Goal: Task Accomplishment & Management: Manage account settings

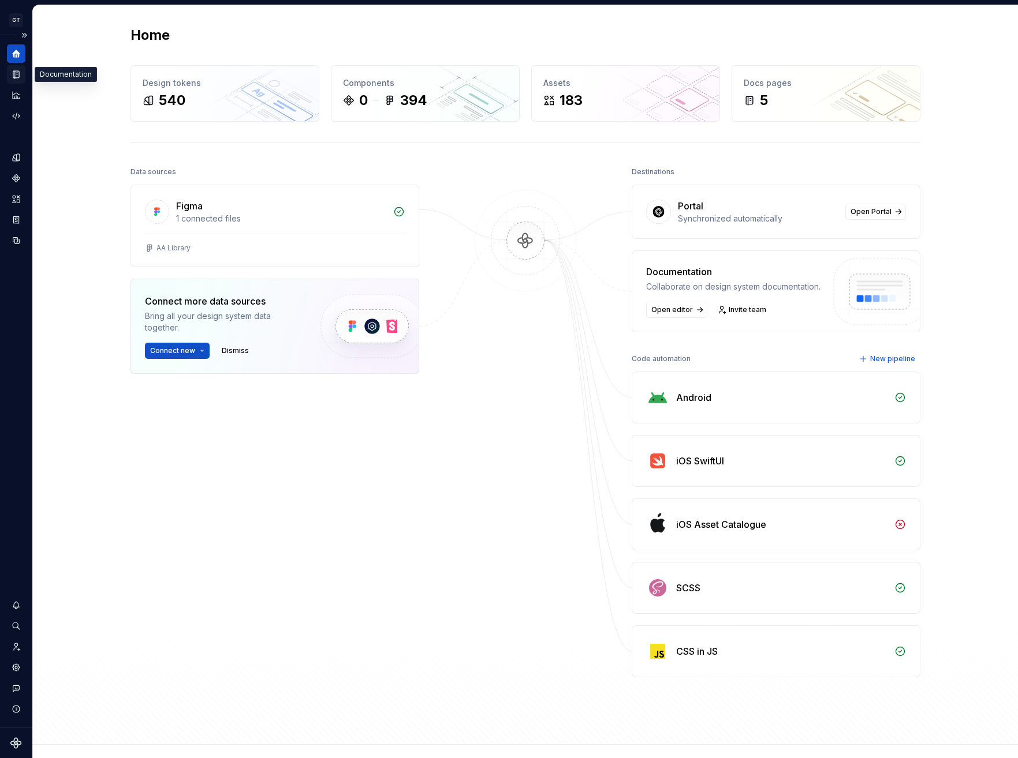
click at [21, 76] on icon "Documentation" at bounding box center [16, 74] width 10 height 10
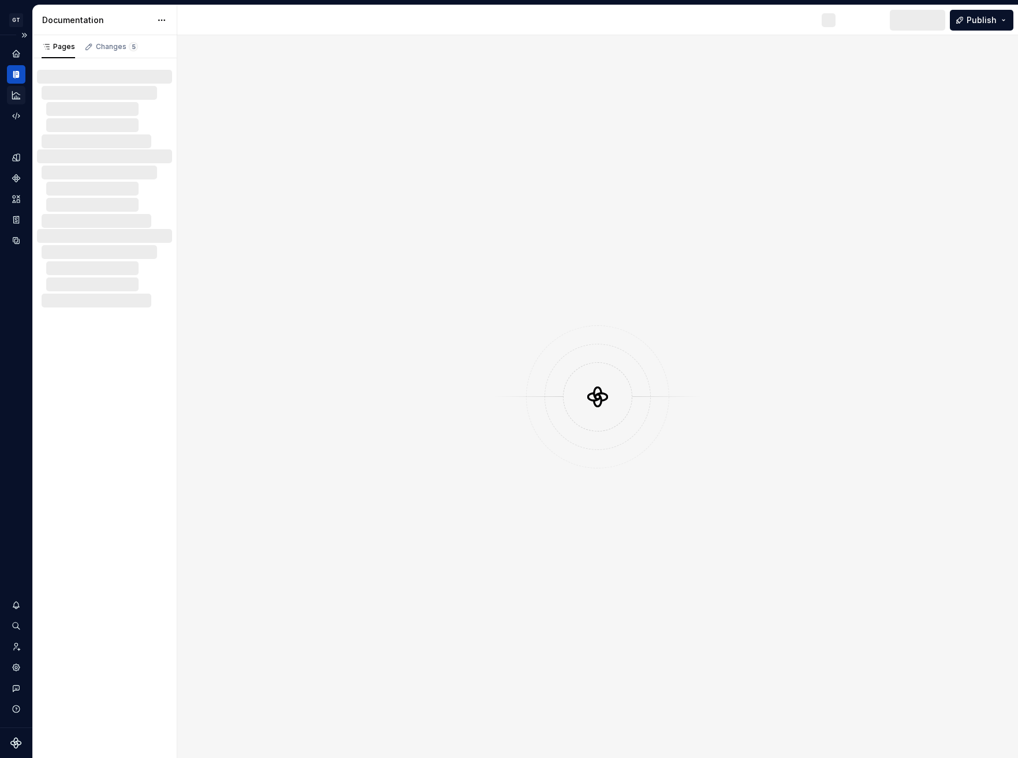
click at [21, 95] on icon "Analytics" at bounding box center [16, 95] width 10 height 10
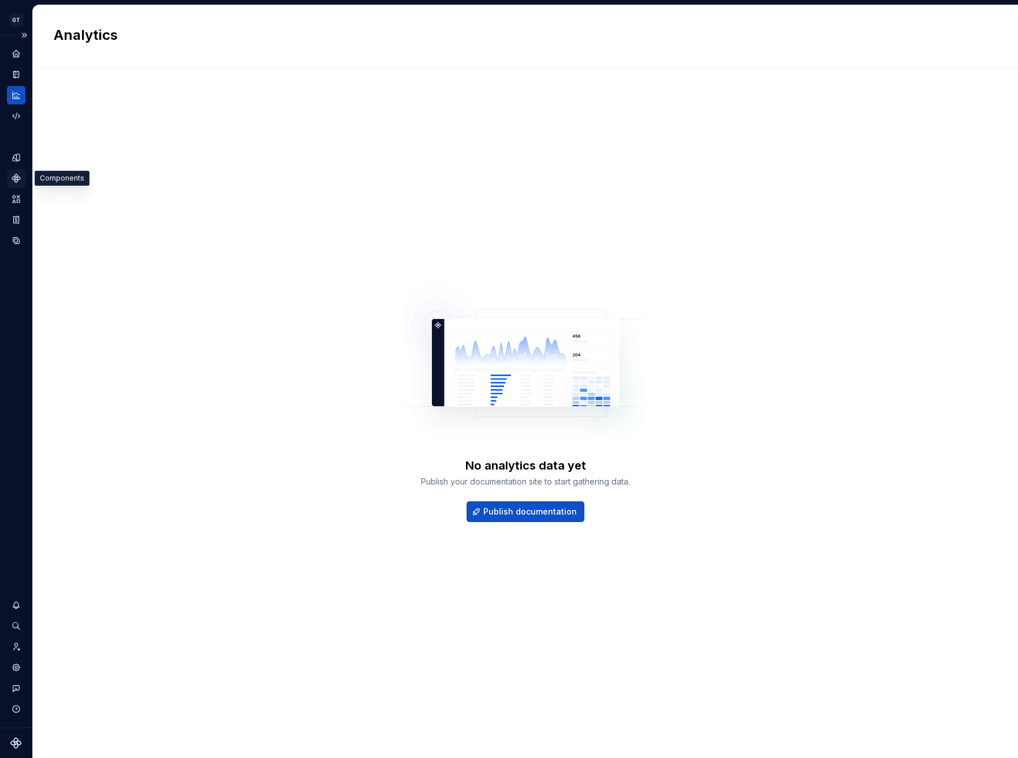
click at [19, 180] on icon "Components" at bounding box center [16, 178] width 10 height 10
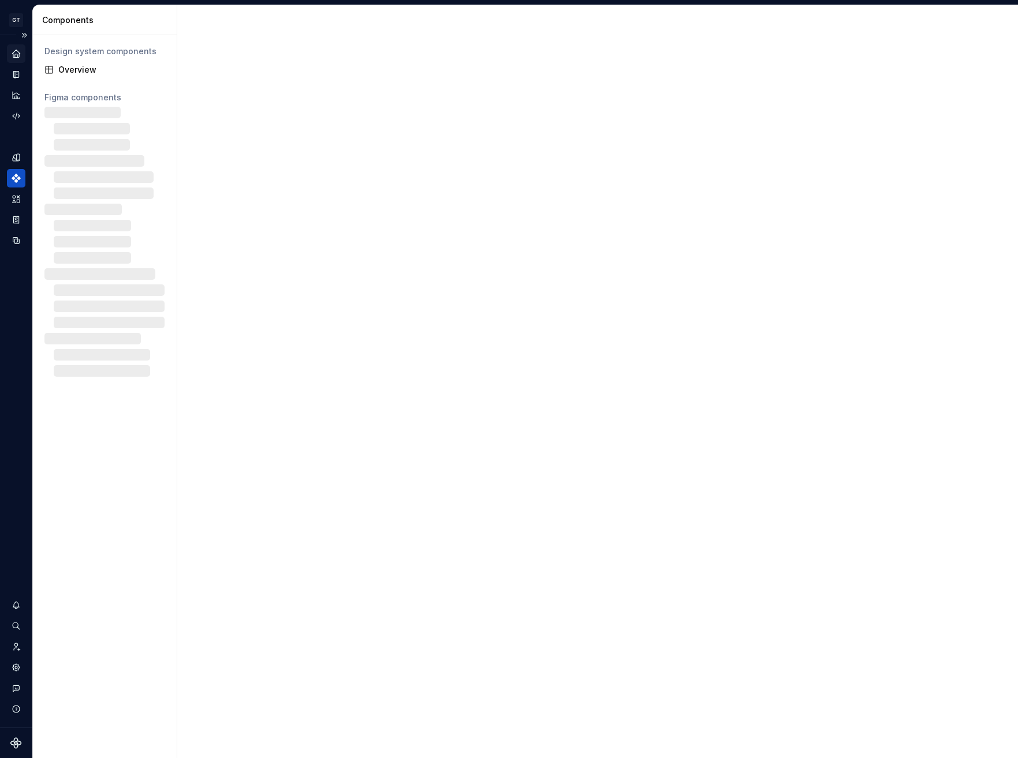
click at [15, 62] on div "Home" at bounding box center [16, 53] width 18 height 18
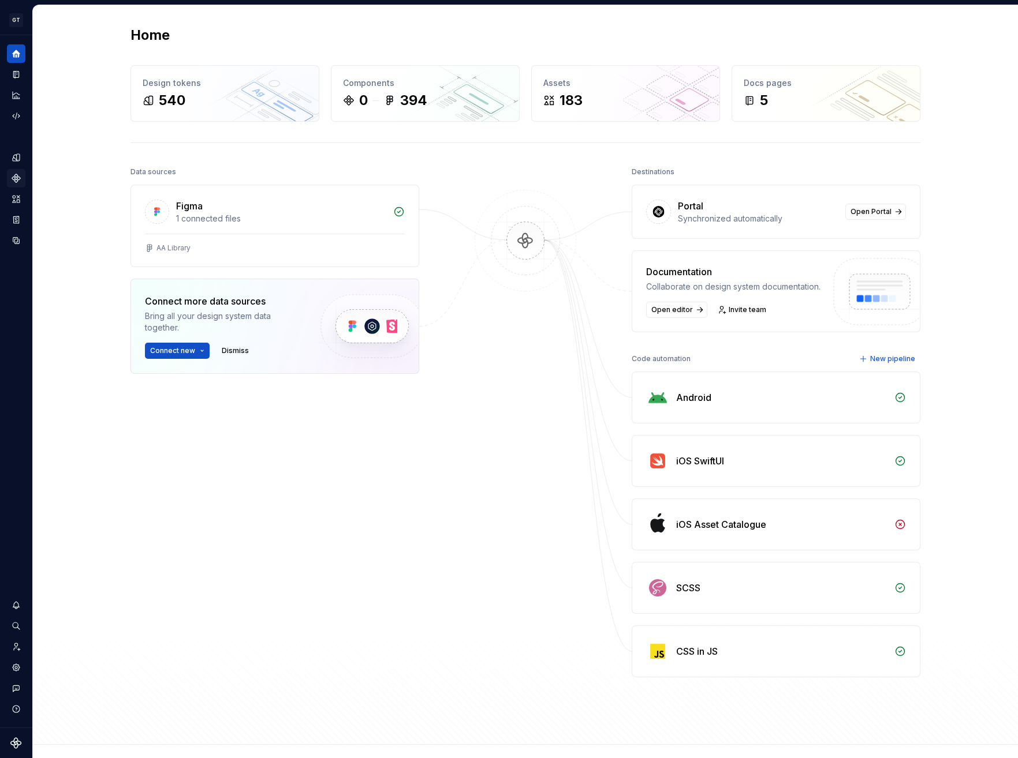
click at [699, 644] on div "CSS in JS" at bounding box center [775, 651] width 287 height 51
click at [696, 663] on div "CSS in JS" at bounding box center [775, 651] width 287 height 51
click at [17, 116] on icon "Code automation" at bounding box center [16, 116] width 10 height 10
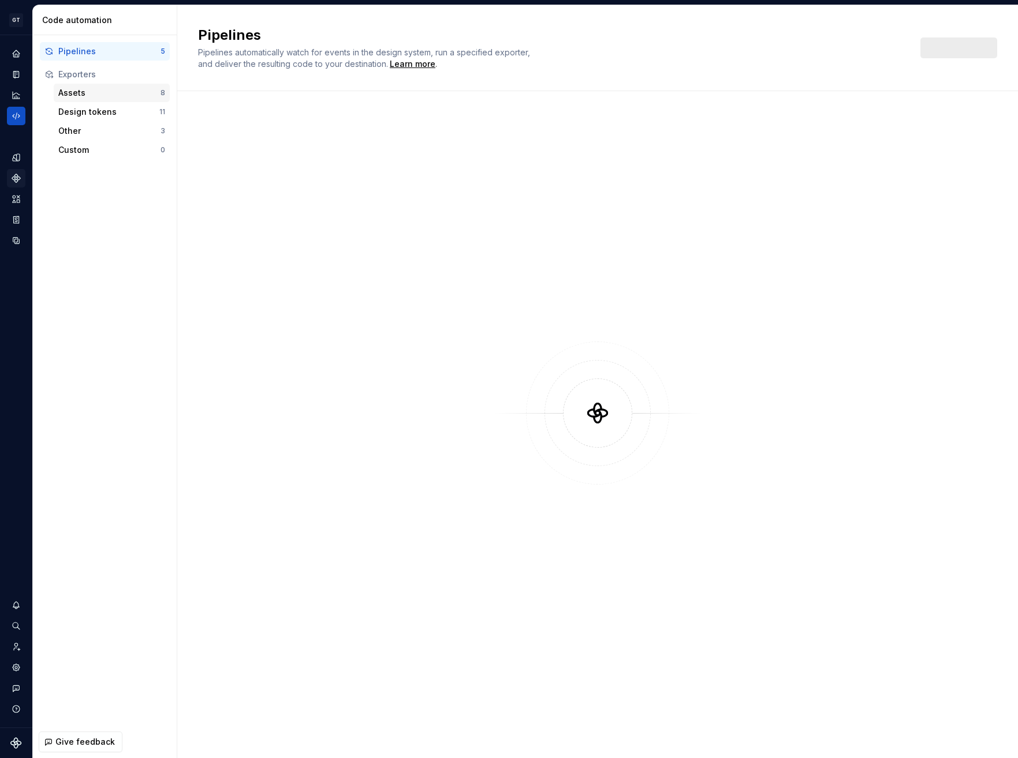
click at [87, 89] on div "Assets" at bounding box center [109, 93] width 102 height 12
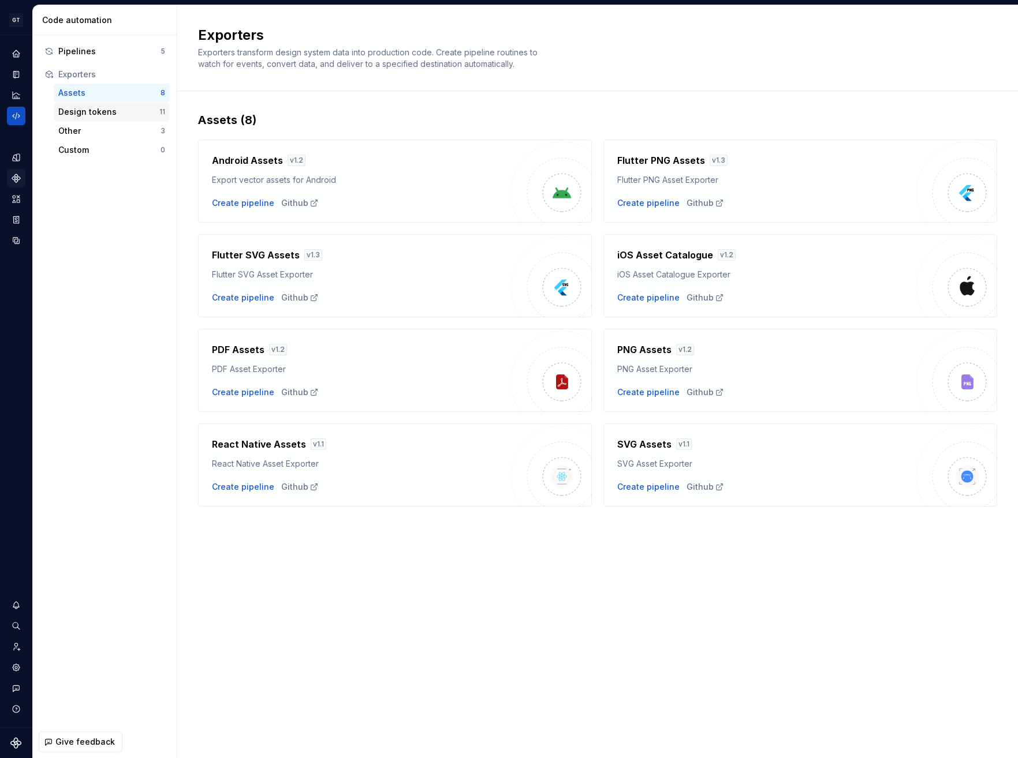
click at [108, 117] on div "Design tokens" at bounding box center [108, 112] width 101 height 12
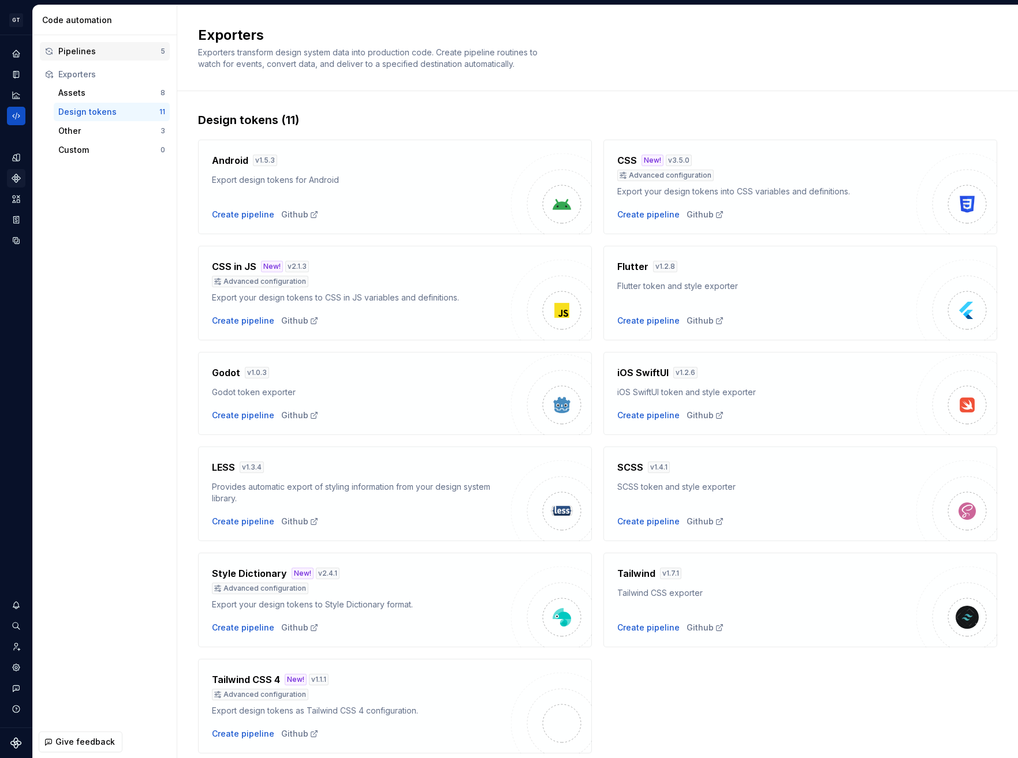
click at [98, 51] on div "Pipelines" at bounding box center [109, 52] width 102 height 12
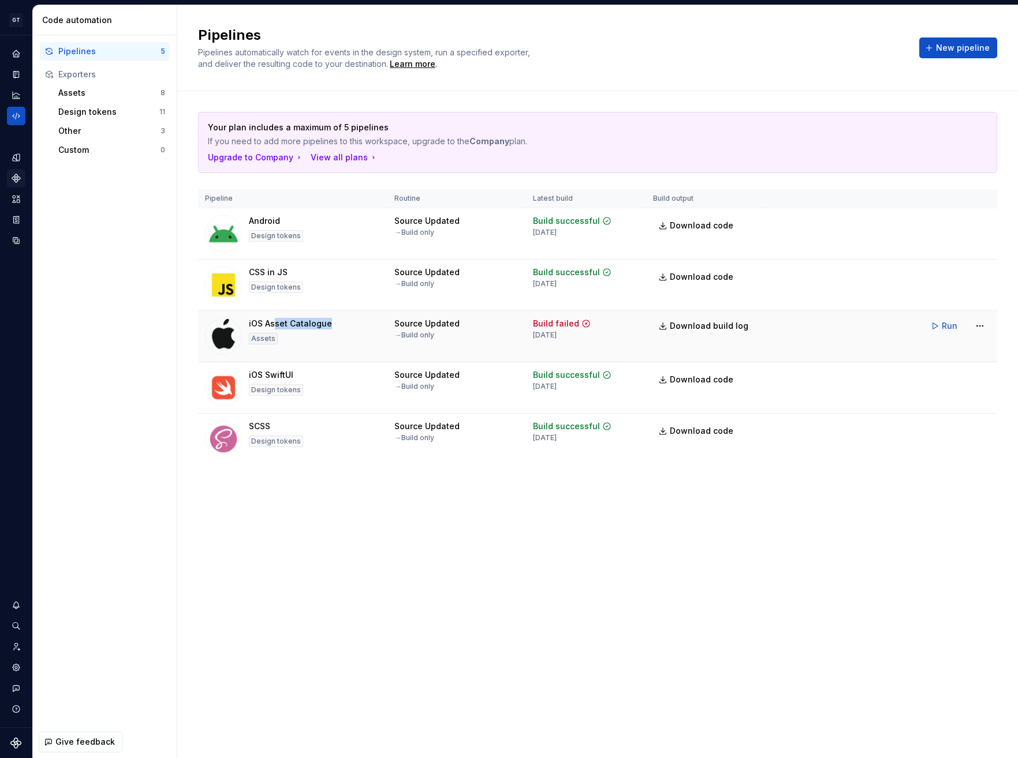
drag, startPoint x: 274, startPoint y: 326, endPoint x: 338, endPoint y: 326, distance: 64.1
click at [338, 326] on div "iOS Asset Catalogue Assets" at bounding box center [292, 336] width 175 height 37
click at [338, 327] on div "iOS Asset Catalogue Assets" at bounding box center [292, 336] width 175 height 37
drag, startPoint x: 352, startPoint y: 326, endPoint x: 242, endPoint y: 323, distance: 109.7
click at [242, 323] on div "iOS Asset Catalogue Assets" at bounding box center [292, 336] width 175 height 37
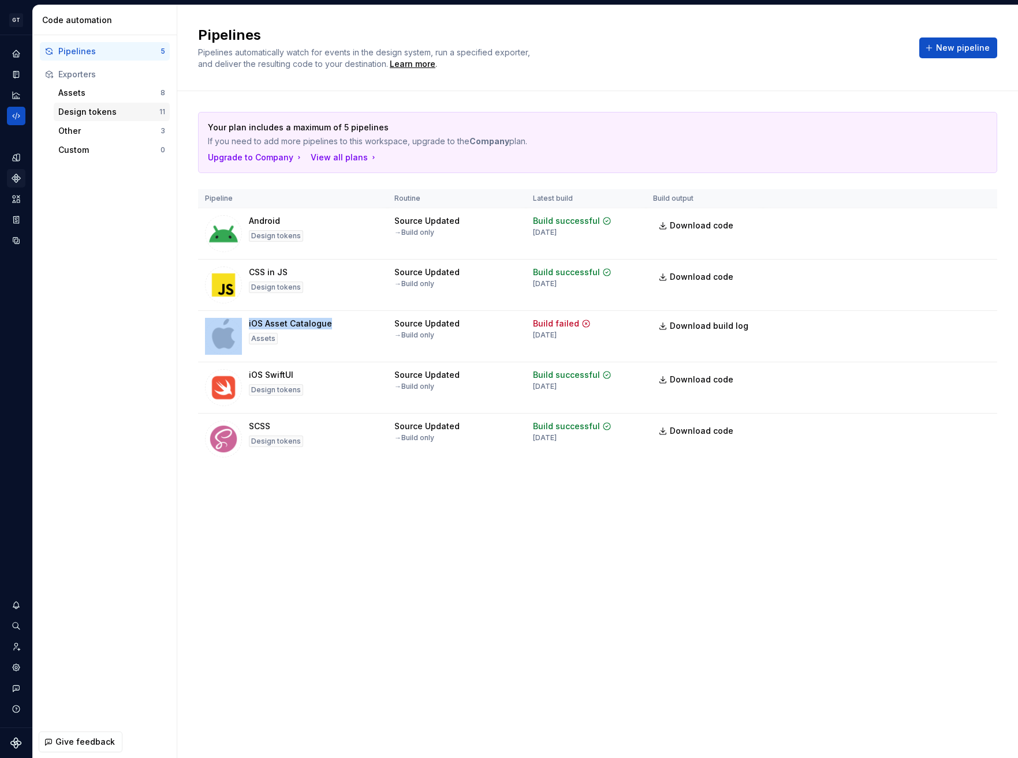
click at [113, 108] on div "Design tokens" at bounding box center [108, 112] width 101 height 12
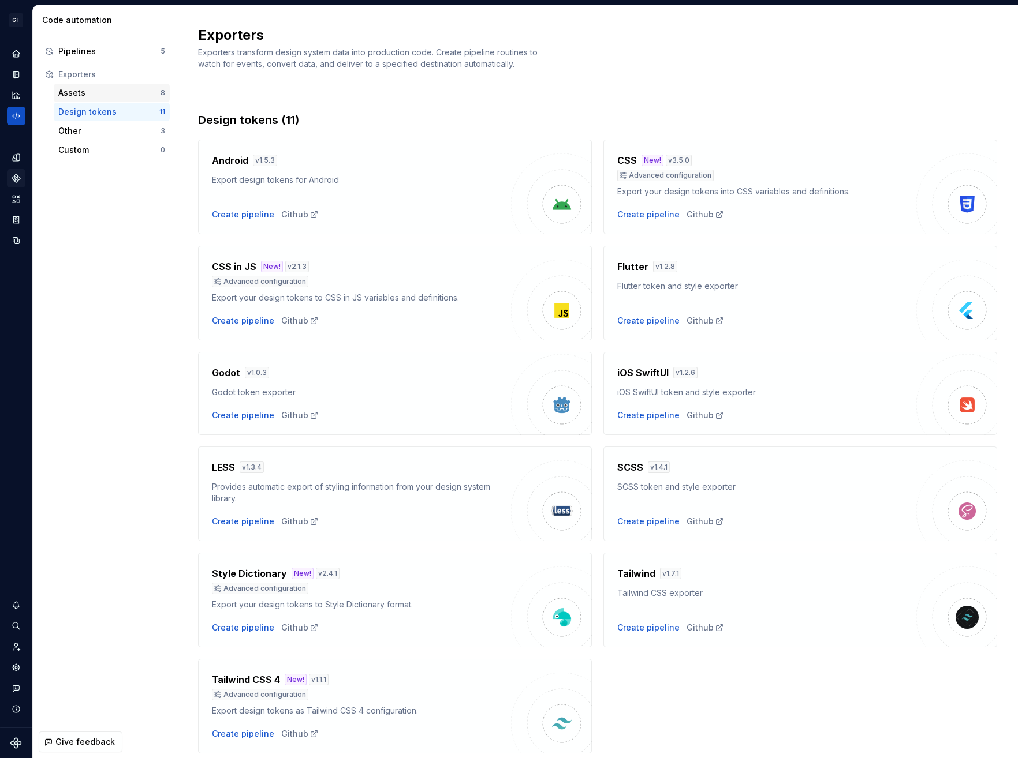
click at [115, 99] on div "Assets 8" at bounding box center [112, 93] width 116 height 18
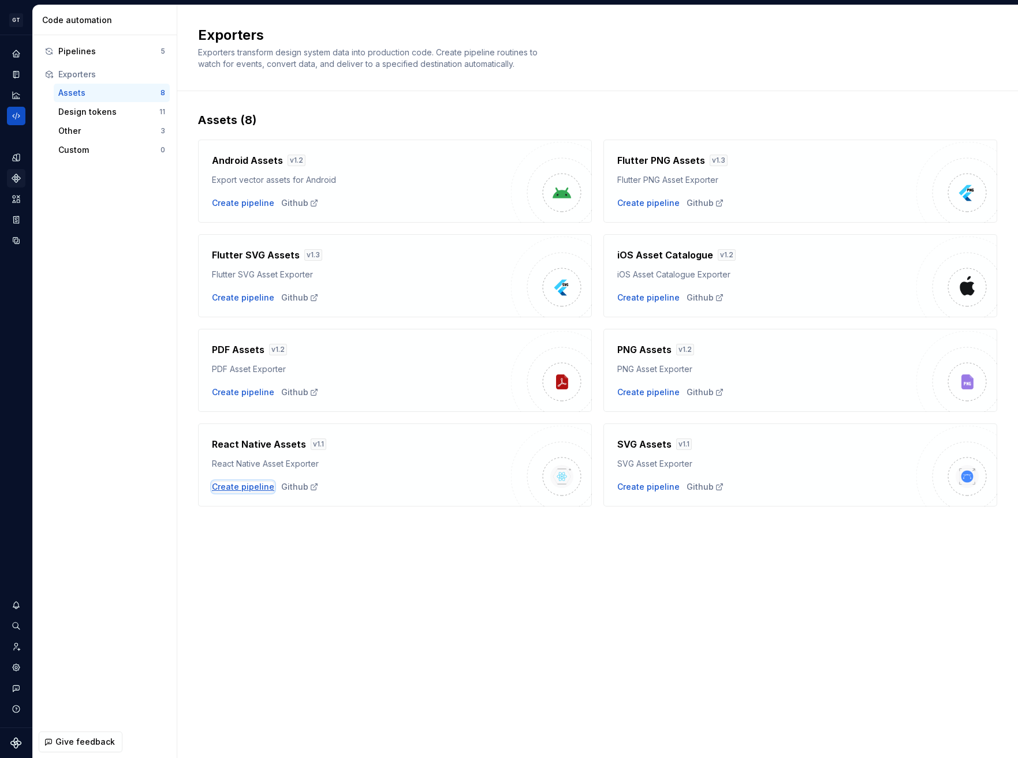
click at [236, 489] on div "Create pipeline" at bounding box center [243, 487] width 62 height 12
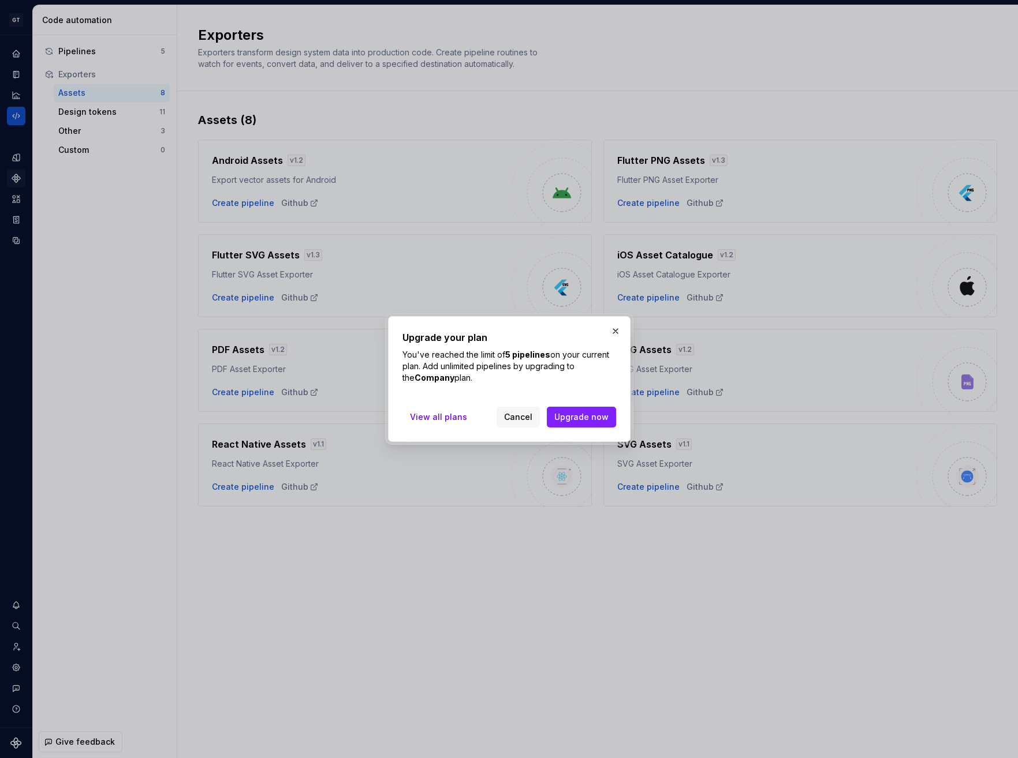
drag, startPoint x: 547, startPoint y: 379, endPoint x: 553, endPoint y: 358, distance: 21.6
click at [553, 358] on p "You've reached the limit of 5 pipelines on your current plan. Add unlimited pip…" at bounding box center [509, 366] width 214 height 35
click at [553, 357] on p "You've reached the limit of 5 pipelines on your current plan. Add unlimited pip…" at bounding box center [509, 366] width 214 height 35
click at [615, 331] on button "button" at bounding box center [615, 331] width 16 height 16
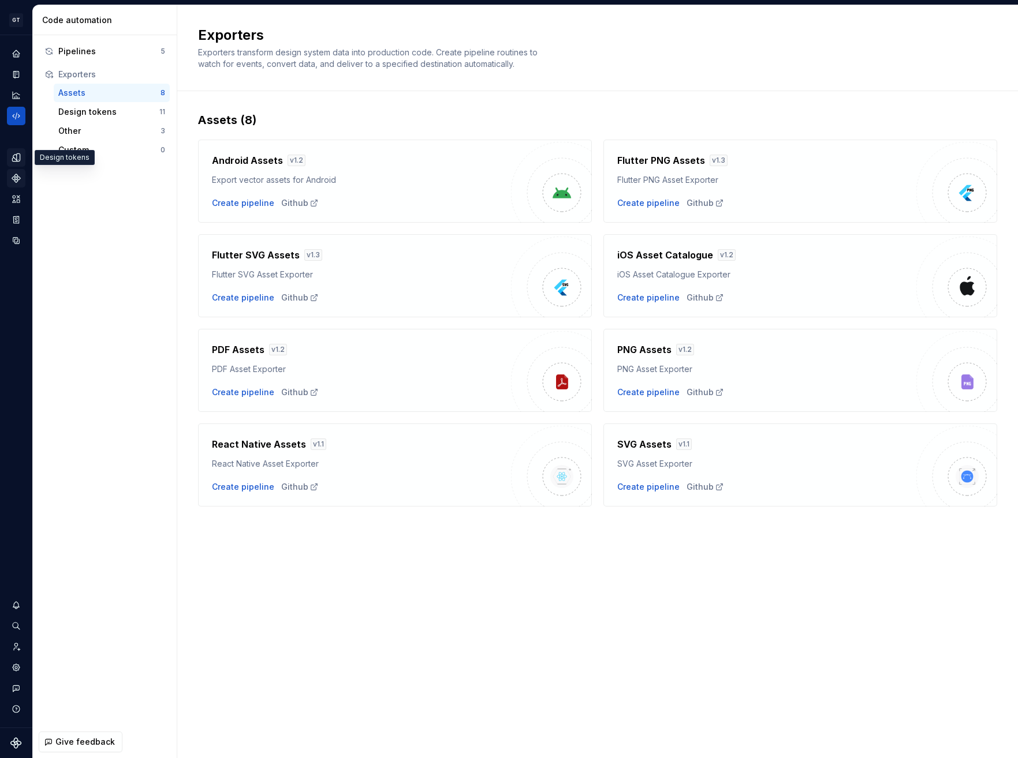
click at [20, 162] on icon "Design tokens" at bounding box center [16, 157] width 10 height 10
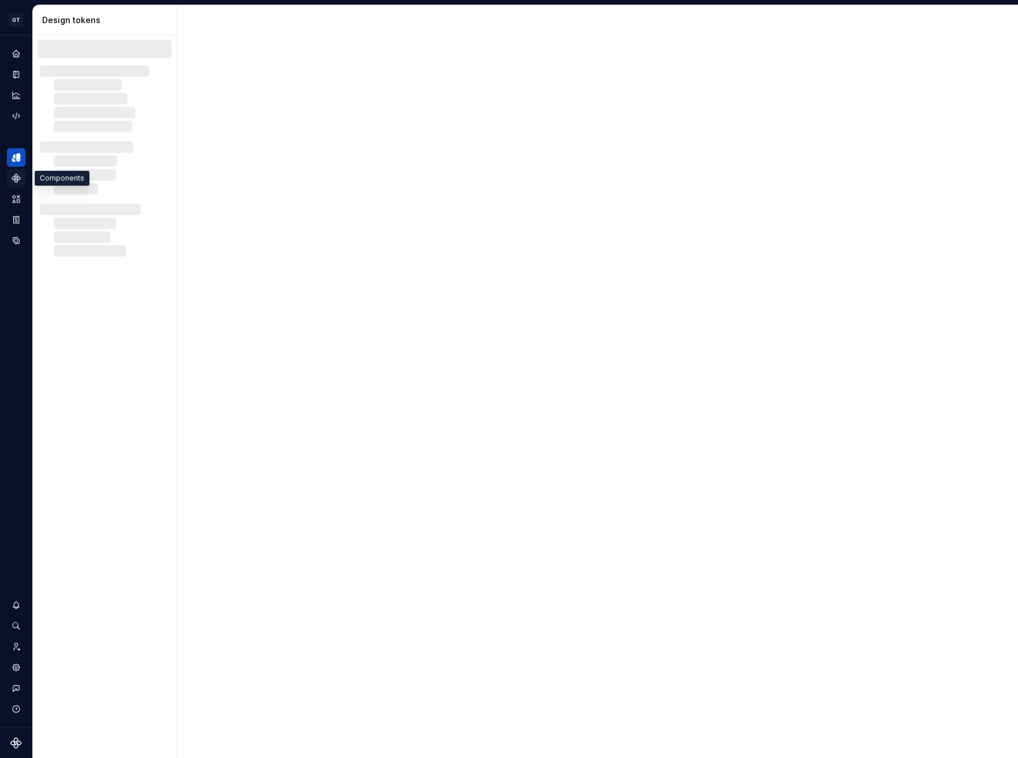
click at [20, 182] on icon "Components" at bounding box center [16, 178] width 10 height 10
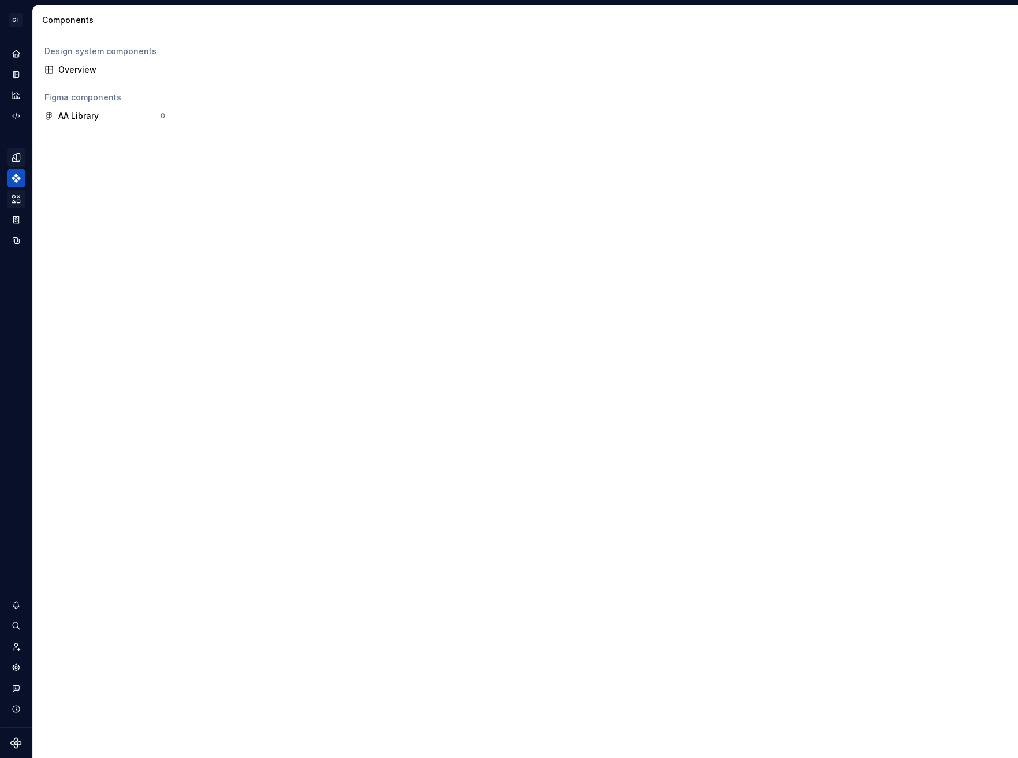
click at [17, 199] on icon "Assets" at bounding box center [16, 199] width 10 height 10
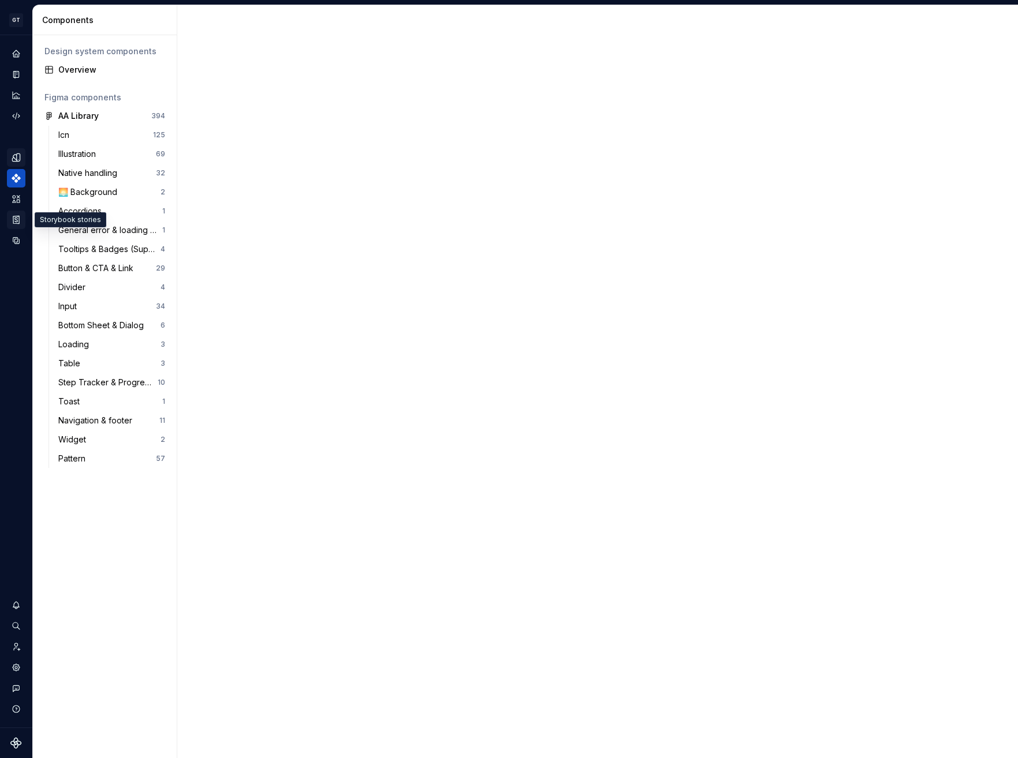
click at [20, 218] on icon "Storybook stories" at bounding box center [16, 220] width 10 height 10
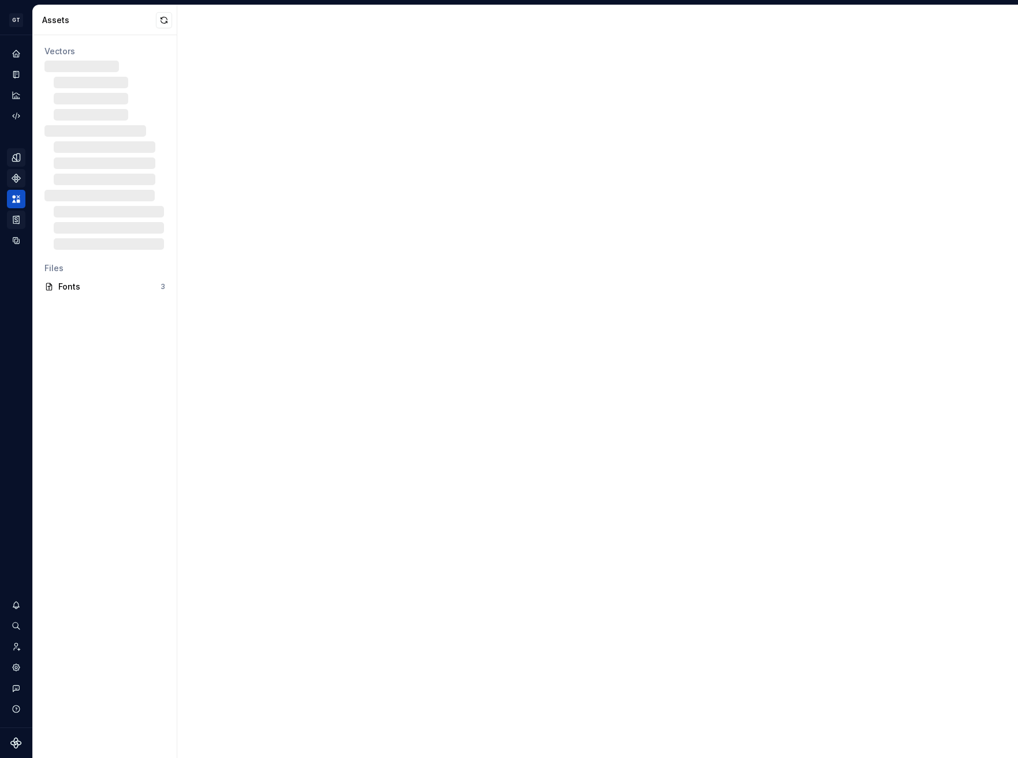
click at [21, 223] on div "Storybook stories" at bounding box center [16, 220] width 18 height 18
click at [16, 219] on icon "Storybook stories" at bounding box center [16, 220] width 6 height 8
click at [17, 242] on icon "Data sources" at bounding box center [16, 241] width 10 height 10
click at [13, 221] on icon "Storybook stories" at bounding box center [16, 220] width 10 height 10
click at [21, 223] on div "Storybook stories" at bounding box center [16, 220] width 18 height 18
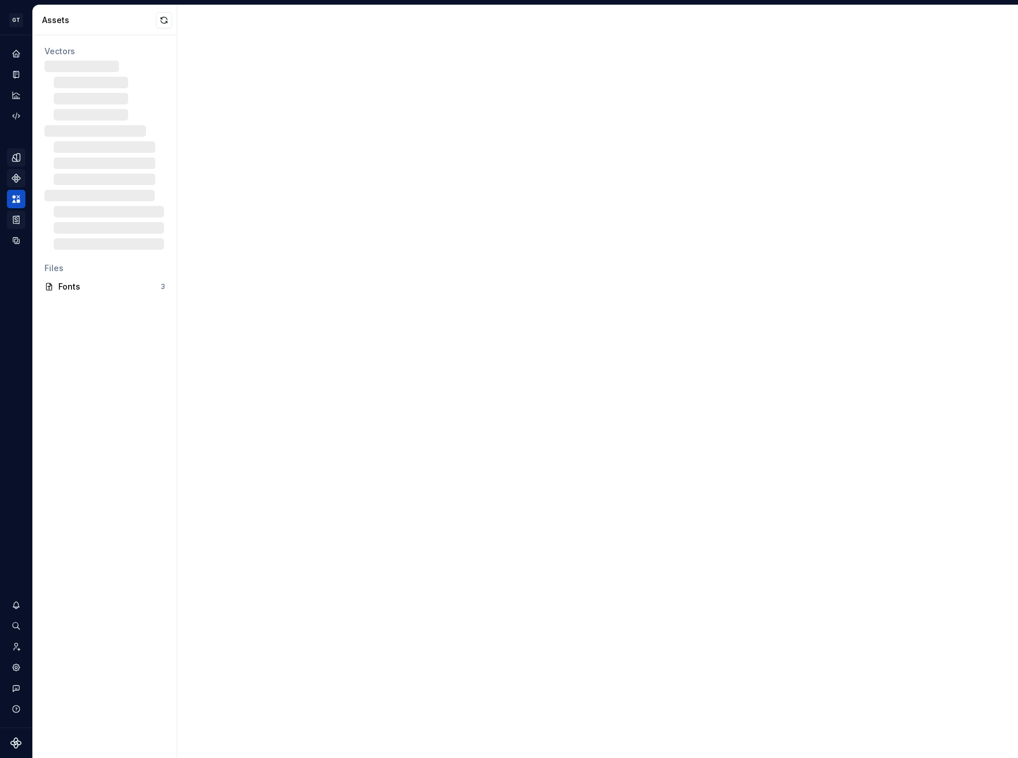
click at [21, 222] on icon "Storybook stories" at bounding box center [16, 220] width 10 height 10
click at [21, 220] on icon "Storybook stories" at bounding box center [16, 220] width 10 height 10
click at [199, 376] on div at bounding box center [597, 381] width 840 height 753
click at [17, 241] on icon "Data sources" at bounding box center [16, 241] width 10 height 10
click at [18, 218] on icon "Storybook stories" at bounding box center [16, 220] width 10 height 10
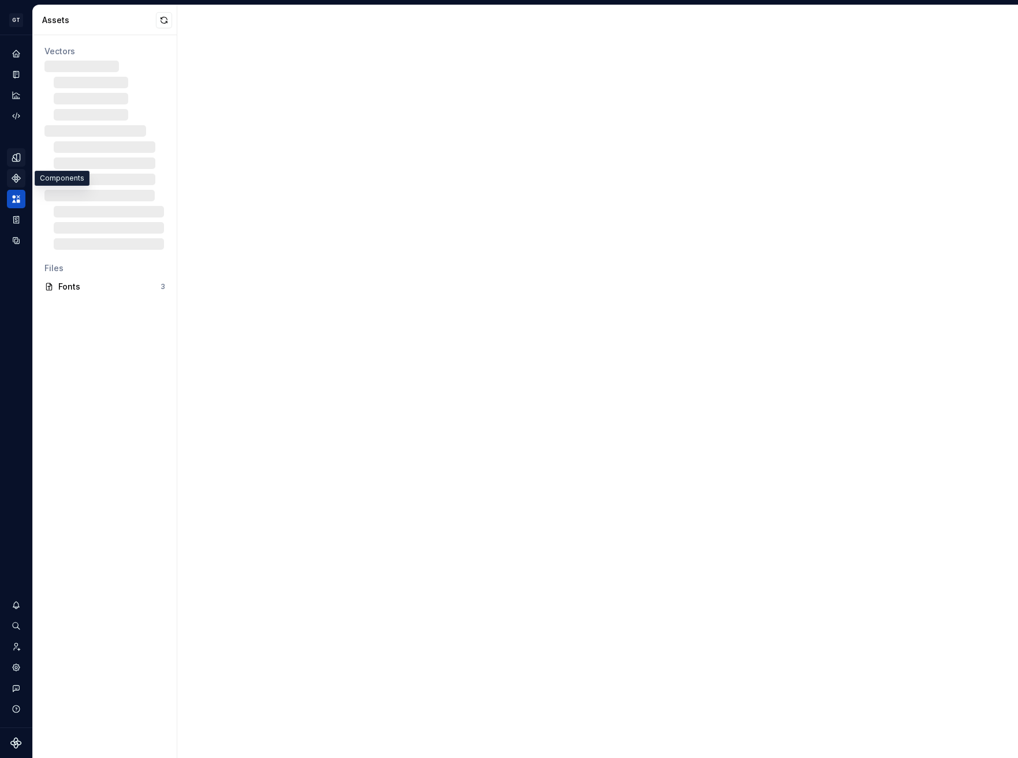
click at [18, 182] on icon "Components" at bounding box center [16, 178] width 10 height 10
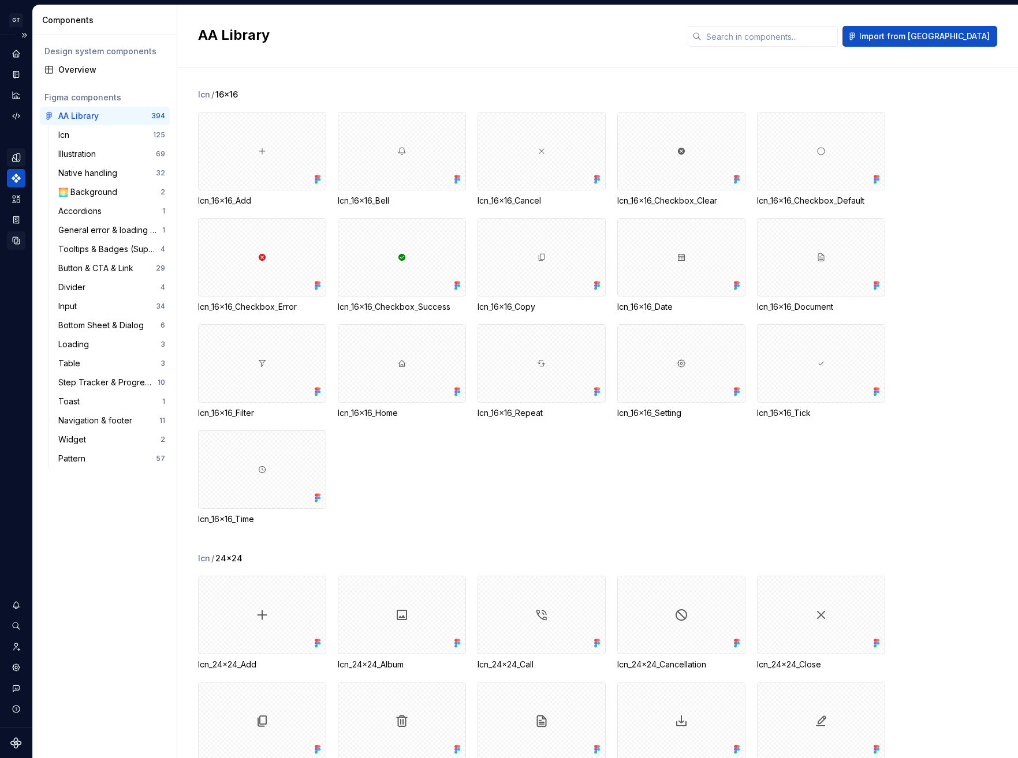
click at [22, 244] on div "Data sources" at bounding box center [16, 240] width 18 height 18
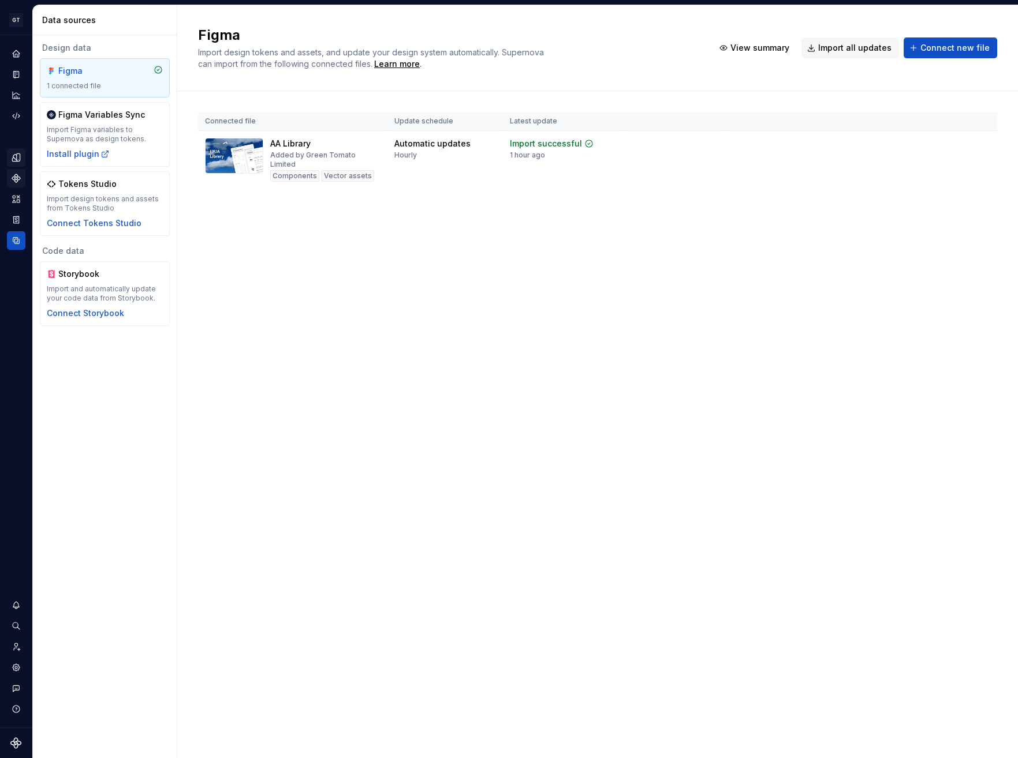
click at [841, 286] on div "Figma Import design tokens and assets, and update your design system automatica…" at bounding box center [597, 381] width 840 height 753
click at [20, 199] on icon "Assets" at bounding box center [16, 199] width 10 height 10
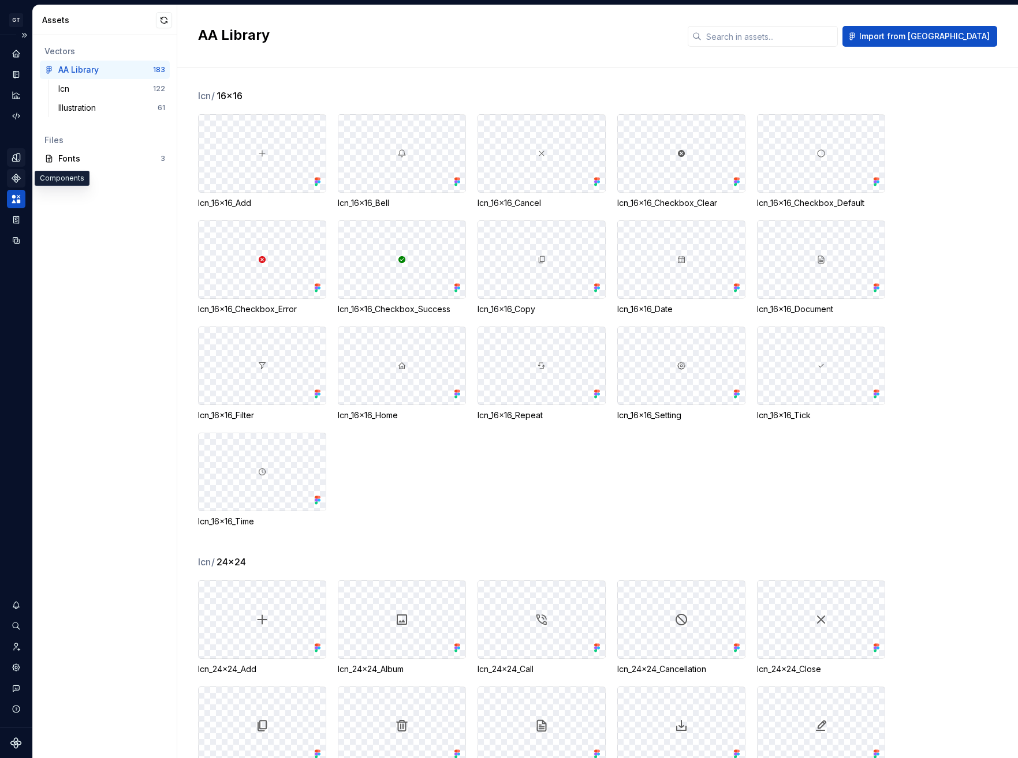
click at [17, 178] on icon "Components" at bounding box center [16, 178] width 8 height 8
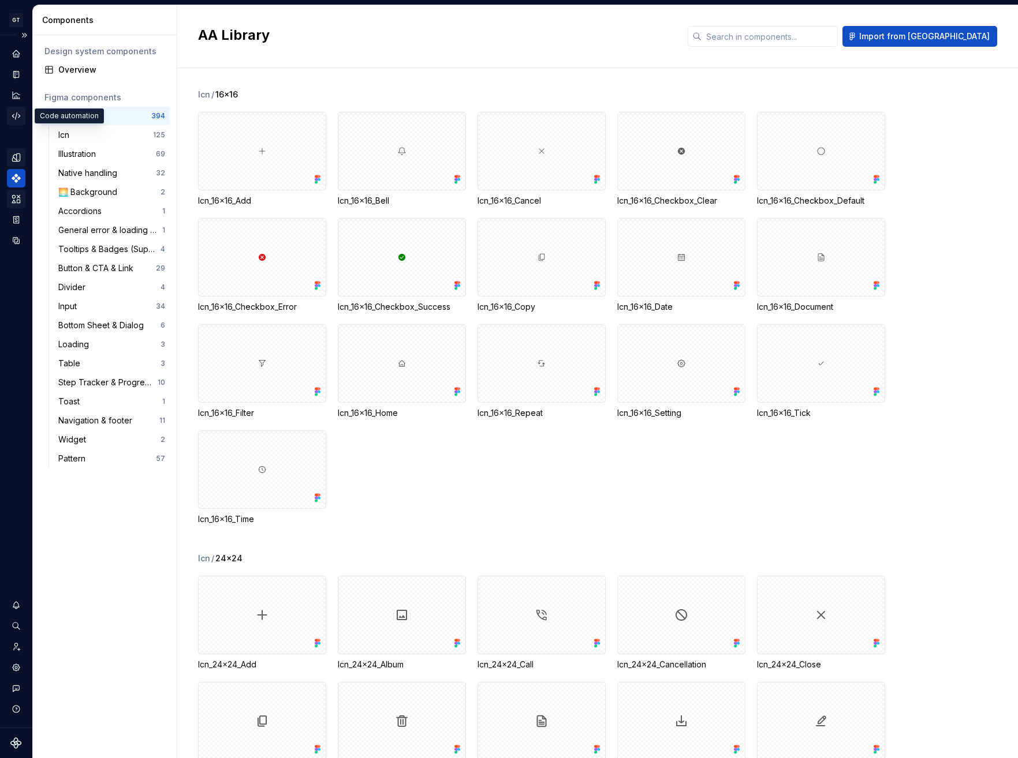
click at [19, 117] on icon "Code automation" at bounding box center [16, 116] width 8 height 7
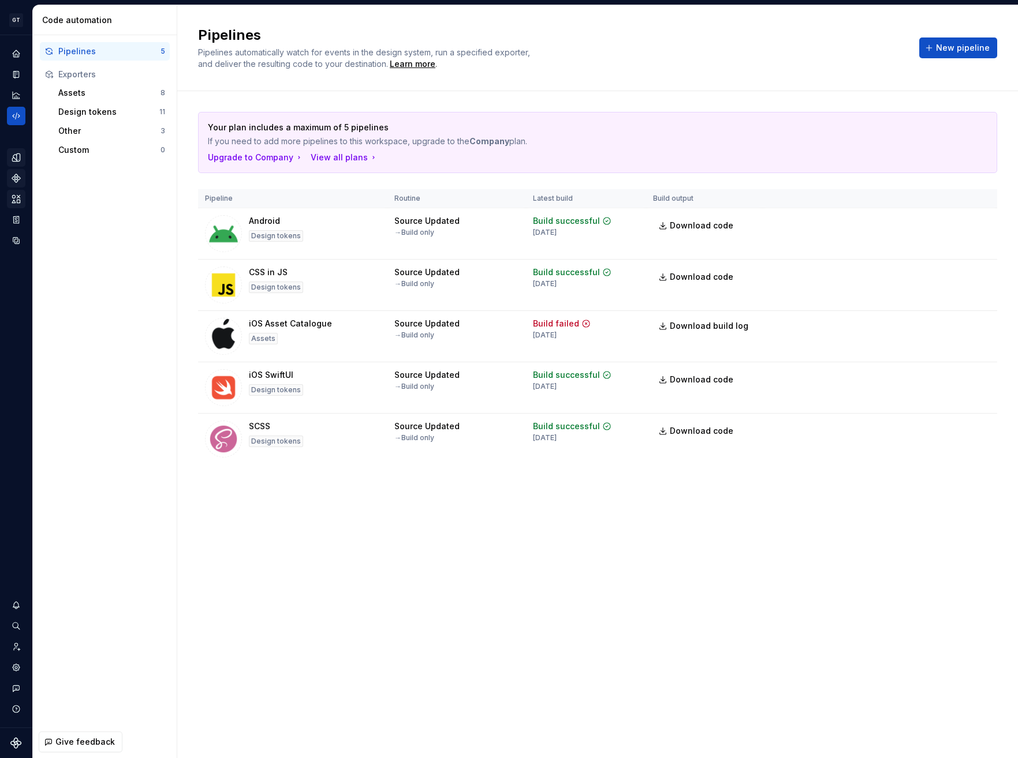
drag, startPoint x: 428, startPoint y: 145, endPoint x: 587, endPoint y: 143, distance: 158.8
click at [587, 143] on p "If you need to add more pipelines to this workspace, upgrade to the Company pla…" at bounding box center [557, 142] width 698 height 12
drag, startPoint x: 373, startPoint y: 398, endPoint x: 544, endPoint y: 451, distance: 178.9
click at [544, 451] on tbody "Android Design tokens Source Updated → Build only Build successful [DATE] Downl…" at bounding box center [597, 336] width 799 height 257
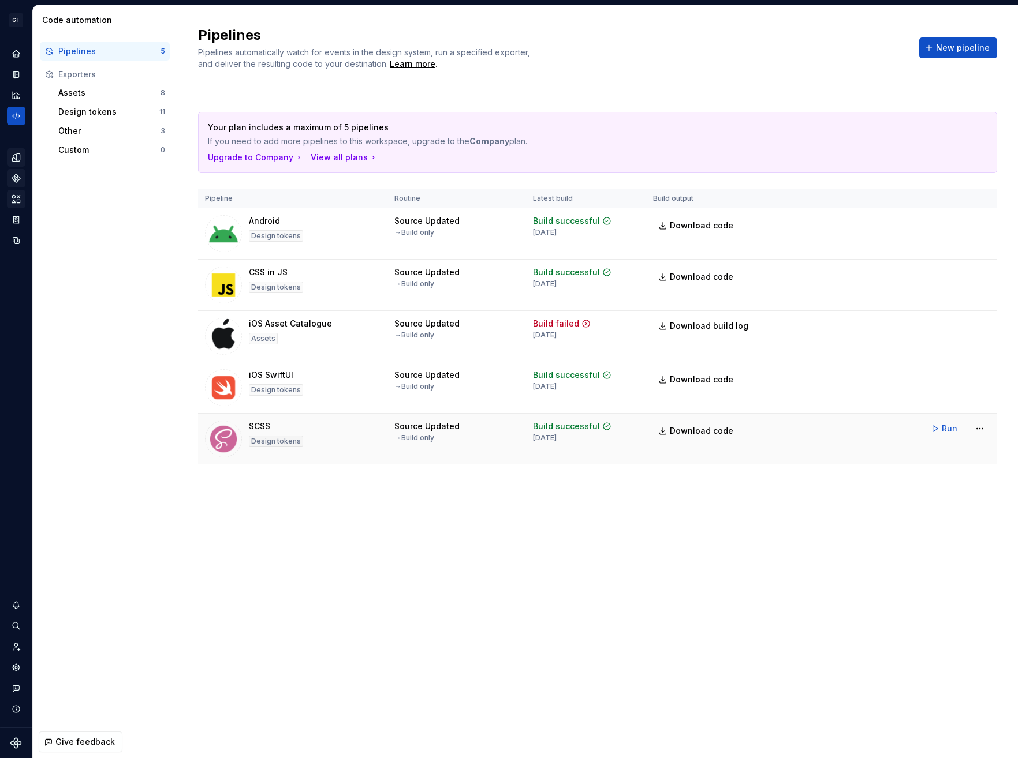
click at [545, 451] on td "Build successful [DATE]" at bounding box center [586, 439] width 120 height 51
drag, startPoint x: 638, startPoint y: 435, endPoint x: 363, endPoint y: 423, distance: 275.0
click at [363, 423] on tr "SCSS Design tokens Source Updated → Build only Build successful [DATE] Download…" at bounding box center [597, 439] width 799 height 51
click at [362, 423] on div "SCSS Design tokens" at bounding box center [292, 439] width 175 height 37
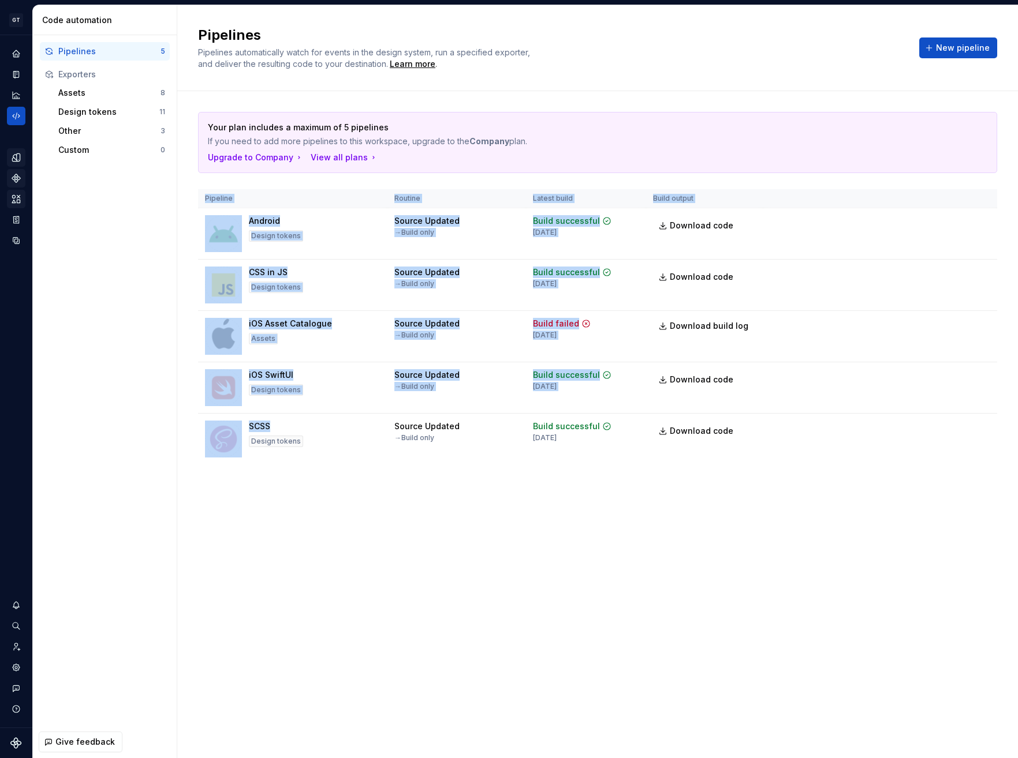
drag, startPoint x: 361, startPoint y: 422, endPoint x: 710, endPoint y: 500, distance: 357.8
click at [708, 484] on div "Your plan includes a maximum of 5 pipelines If you need to add more pipelines t…" at bounding box center [597, 299] width 799 height 417
click at [711, 500] on div "Your plan includes a maximum of 5 pipelines If you need to add more pipelines t…" at bounding box center [597, 299] width 799 height 417
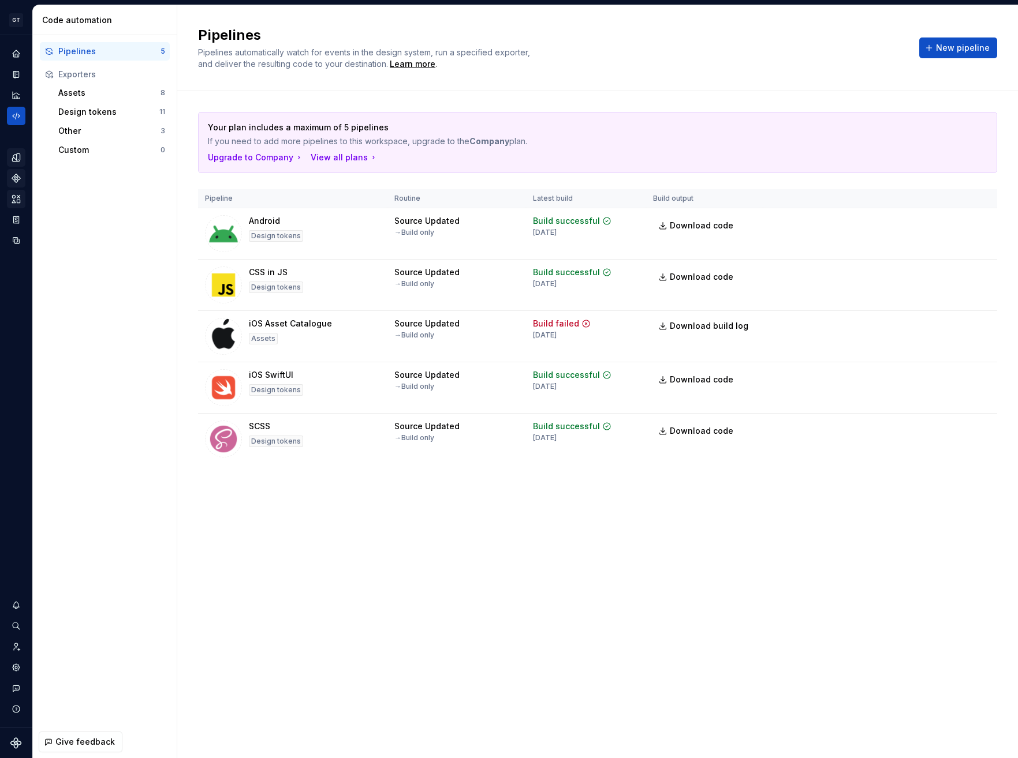
drag, startPoint x: 806, startPoint y: 512, endPoint x: 681, endPoint y: 526, distance: 125.5
click at [681, 525] on div "Pipelines Pipelines automatically watch for events in the design system, run a …" at bounding box center [597, 381] width 840 height 753
click at [683, 530] on div "Pipelines Pipelines automatically watch for events in the design system, run a …" at bounding box center [597, 381] width 840 height 753
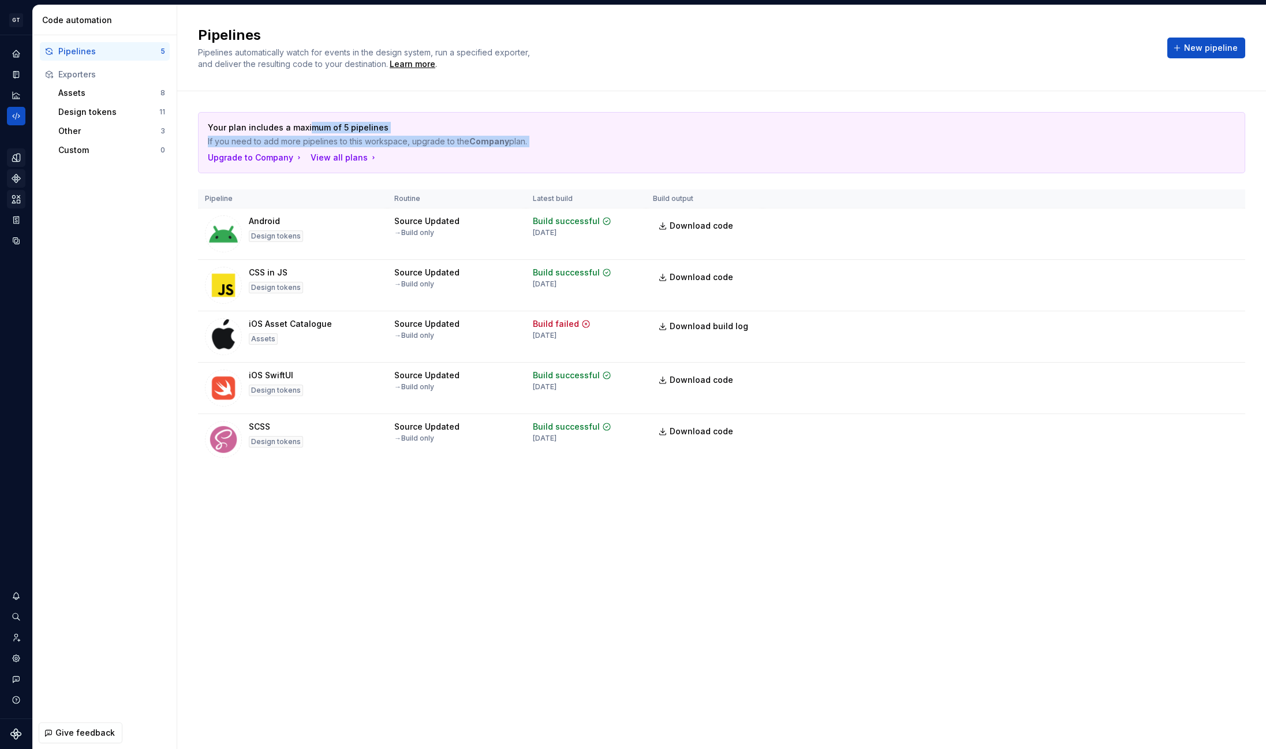
drag, startPoint x: 308, startPoint y: 126, endPoint x: 398, endPoint y: 152, distance: 93.2
click at [398, 152] on div "Your plan includes a maximum of 5 pipelines If you need to add more pipelines t…" at bounding box center [722, 143] width 1046 height 60
click at [398, 152] on div "Upgrade to Company View all plans" at bounding box center [721, 158] width 1027 height 12
drag, startPoint x: 248, startPoint y: 328, endPoint x: 296, endPoint y: 337, distance: 49.2
click at [296, 337] on div "iOS Asset Catalogue Assets" at bounding box center [292, 336] width 175 height 37
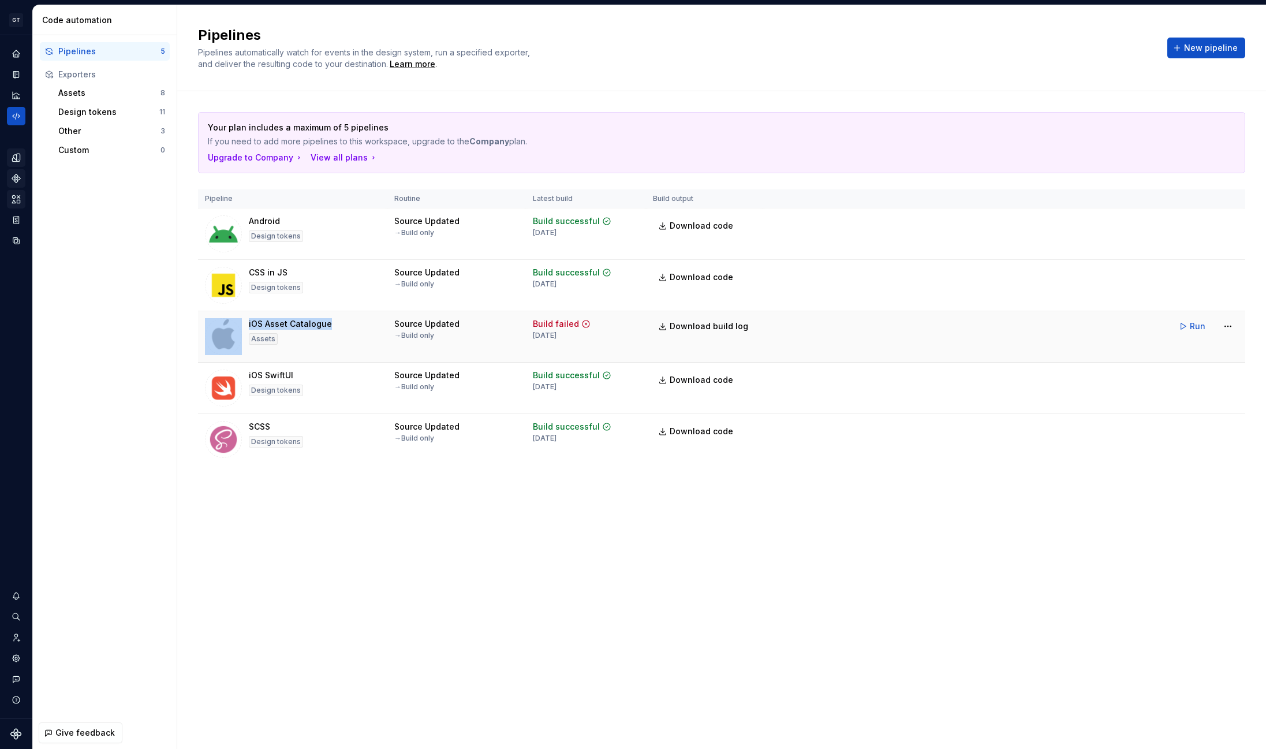
drag, startPoint x: 289, startPoint y: 341, endPoint x: 201, endPoint y: 324, distance: 88.9
click at [201, 324] on td "iOS Asset Catalogue Assets" at bounding box center [292, 336] width 189 height 51
drag, startPoint x: 522, startPoint y: 320, endPoint x: 646, endPoint y: 349, distance: 127.4
click at [646, 349] on tr "iOS Asset Catalogue Assets Source Updated → Build only Build failed [DATE] Down…" at bounding box center [721, 336] width 1047 height 51
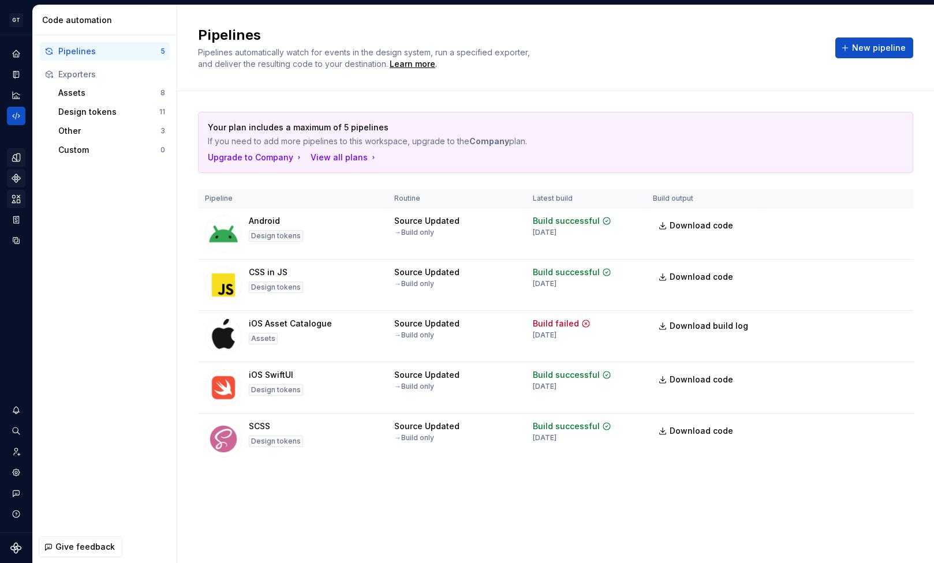
click at [112, 212] on div "Pipelines 5 Exporters Assets 8 Design tokens 11 Other 3 Custom 0" at bounding box center [105, 283] width 144 height 496
click at [21, 47] on div "Home" at bounding box center [16, 53] width 18 height 18
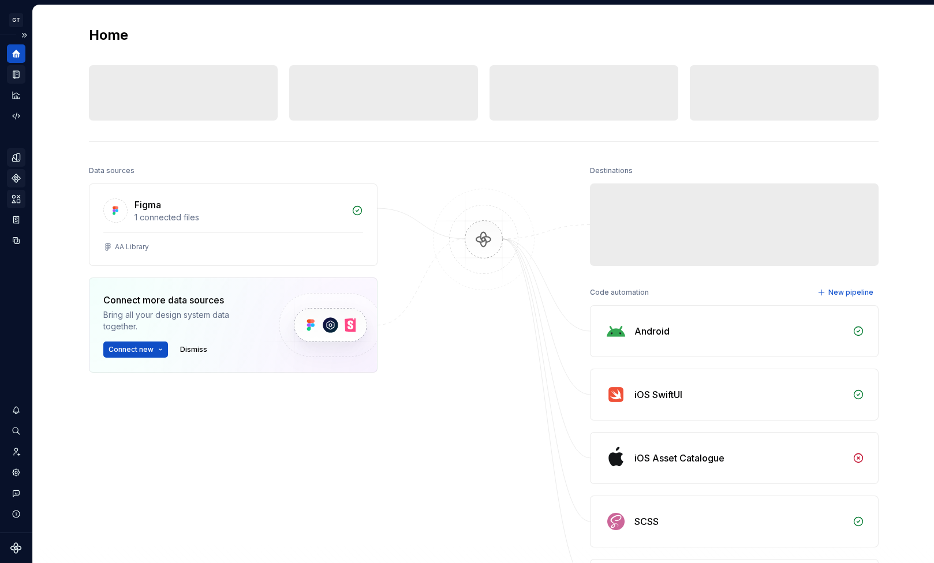
click at [11, 73] on icon "Documentation" at bounding box center [16, 74] width 10 height 10
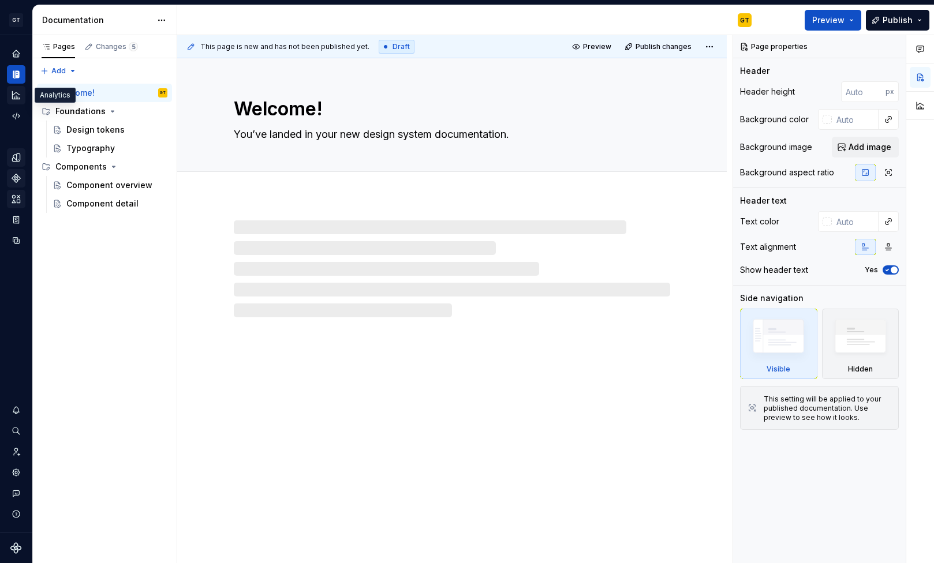
type textarea "*"
click at [15, 92] on icon "Analytics" at bounding box center [16, 95] width 10 height 10
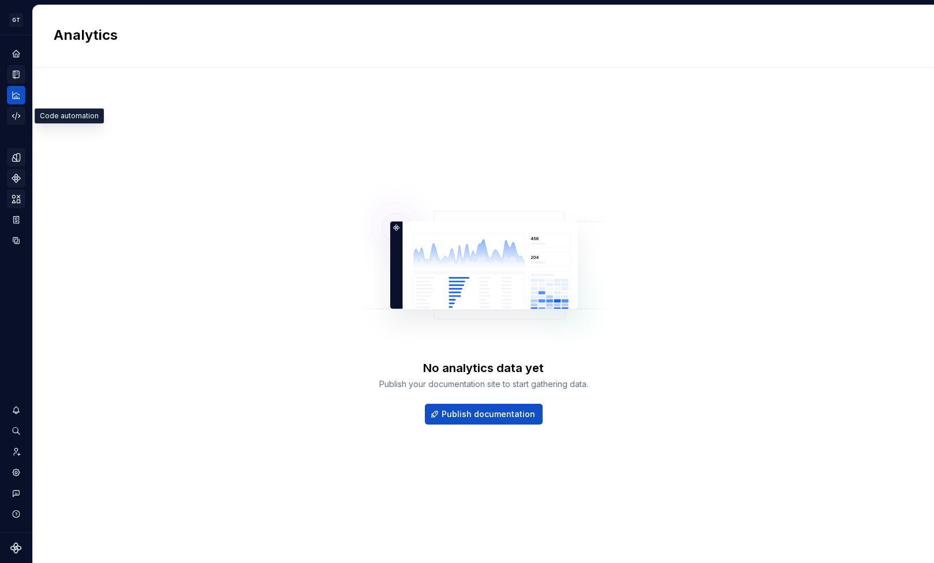
click at [18, 111] on icon "Code automation" at bounding box center [16, 116] width 10 height 10
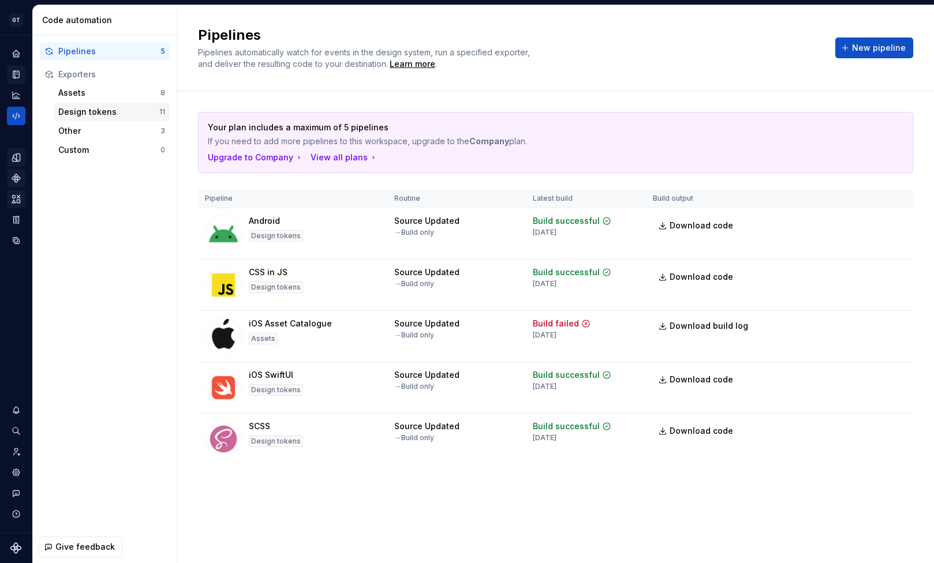
click at [95, 107] on div "Design tokens" at bounding box center [108, 112] width 101 height 12
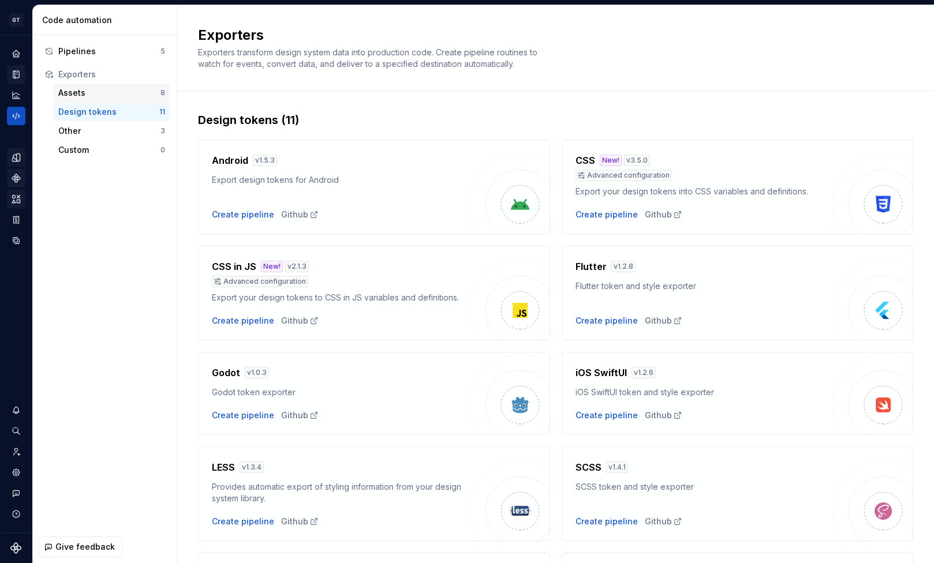
click at [110, 94] on div "Assets" at bounding box center [109, 93] width 102 height 12
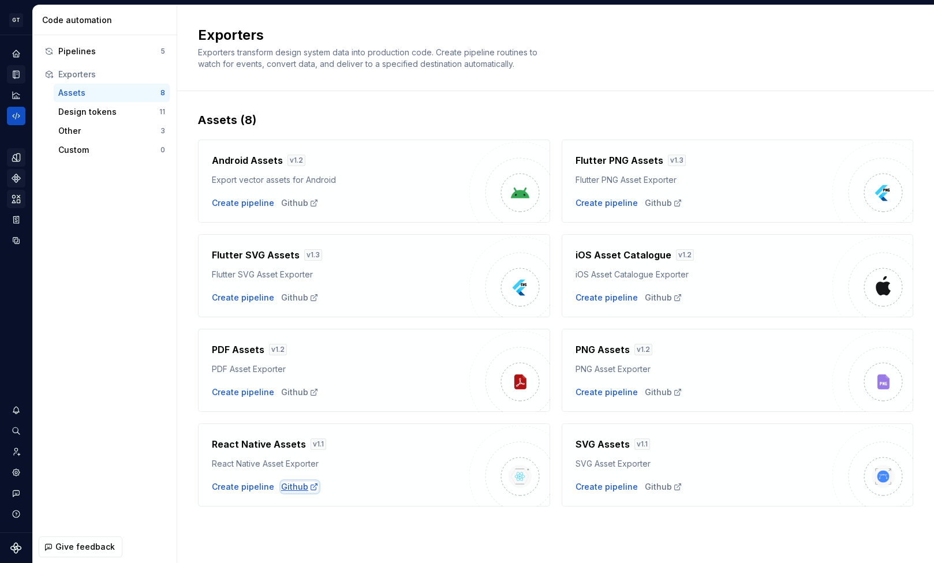
click at [293, 486] on div "Github" at bounding box center [300, 487] width 38 height 12
click at [252, 489] on div "Create pipeline" at bounding box center [243, 487] width 62 height 12
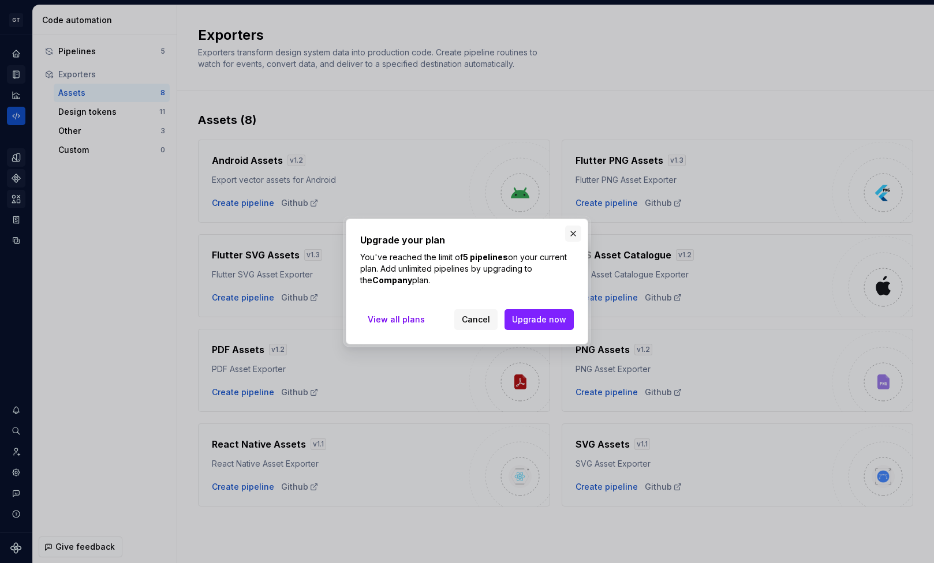
click at [571, 229] on button "button" at bounding box center [573, 234] width 16 height 16
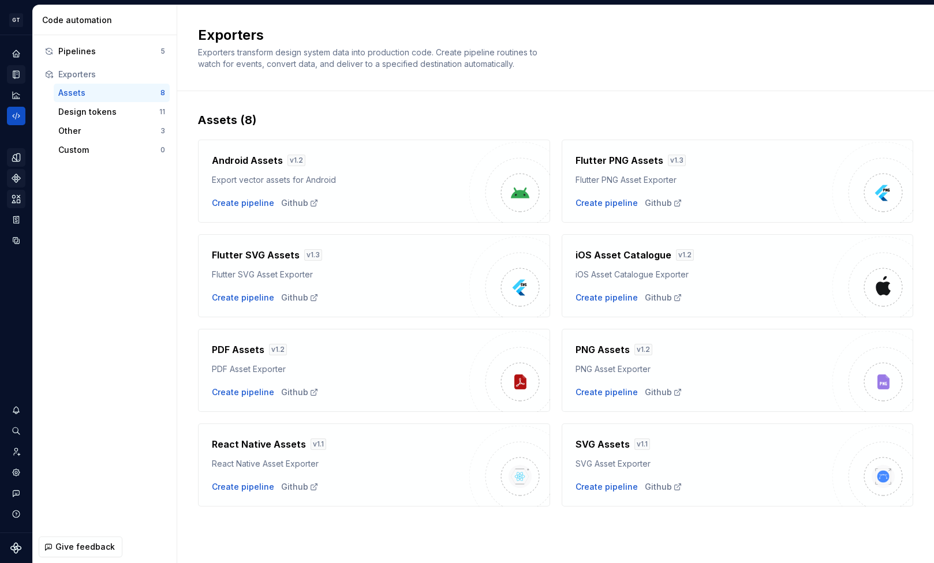
click at [276, 443] on h4 "React Native Assets" at bounding box center [259, 445] width 94 height 14
click at [335, 451] on div "React Native Assets v 1.1" at bounding box center [340, 446] width 257 height 16
click at [109, 111] on div "Design tokens" at bounding box center [108, 112] width 101 height 12
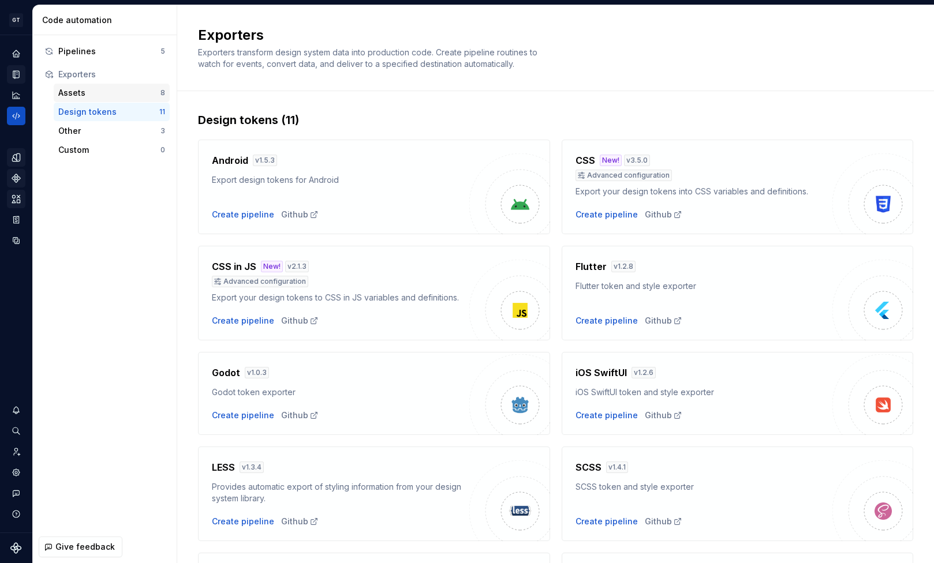
click at [126, 95] on div "Assets" at bounding box center [109, 93] width 102 height 12
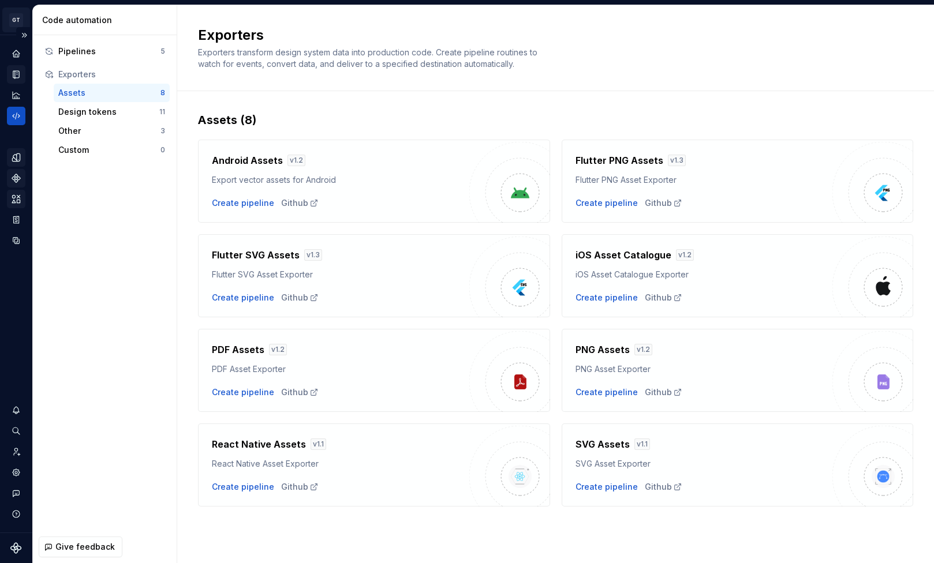
click at [20, 21] on html "GT GT Team GT Design system data Code automation Pipelines 5 Exporters Assets 8…" at bounding box center [467, 281] width 934 height 563
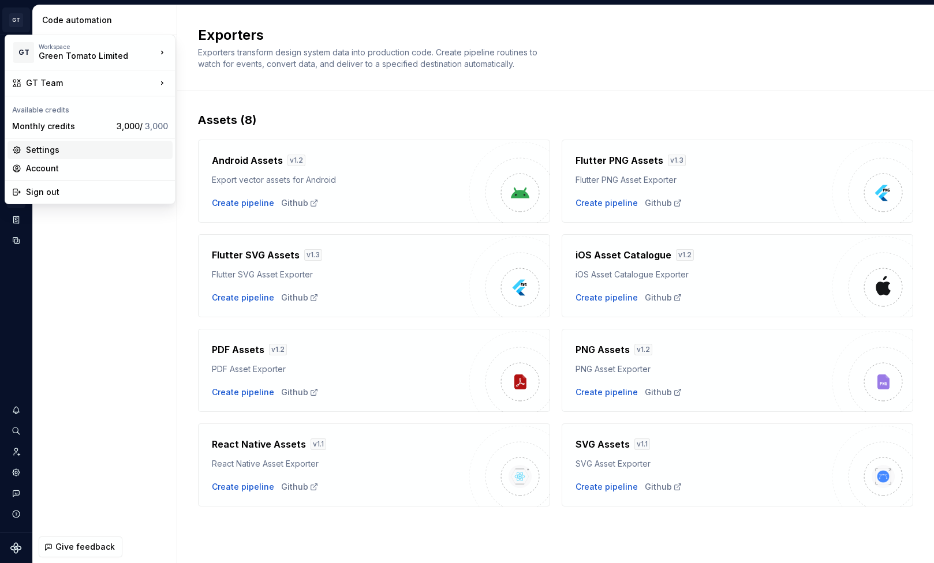
click at [80, 155] on div "Settings" at bounding box center [97, 150] width 142 height 12
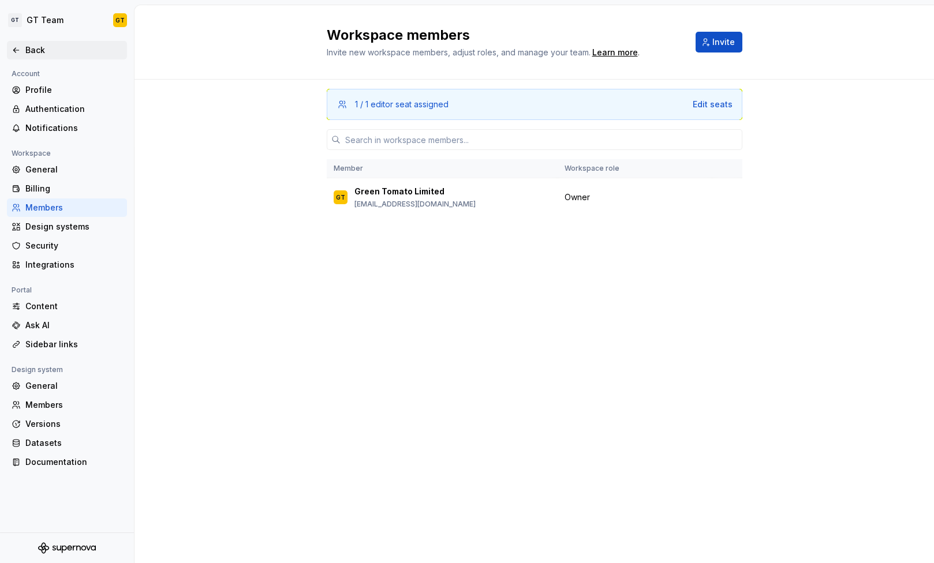
click at [20, 44] on div "Back" at bounding box center [67, 50] width 111 height 12
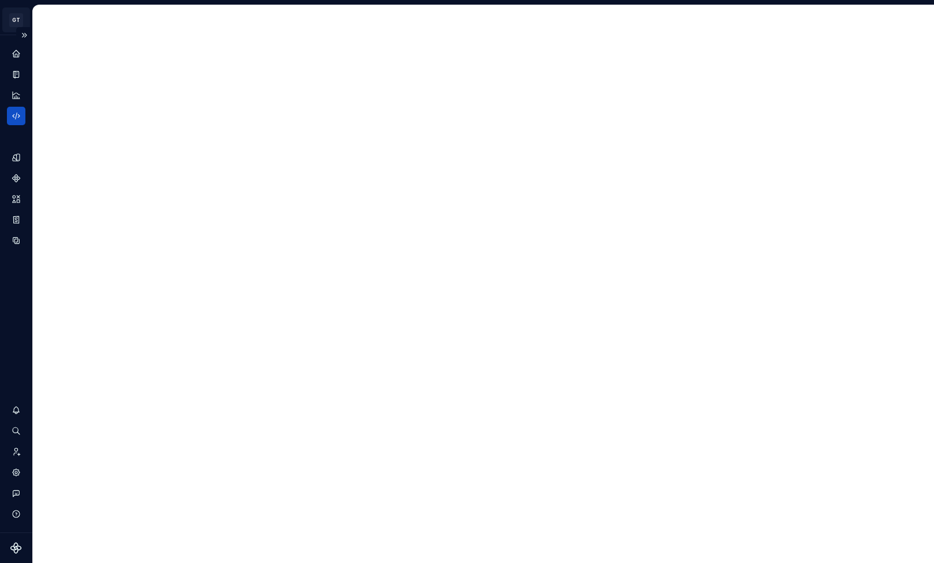
click at [15, 21] on html "GT GT Team GT Design system data *" at bounding box center [467, 281] width 934 height 563
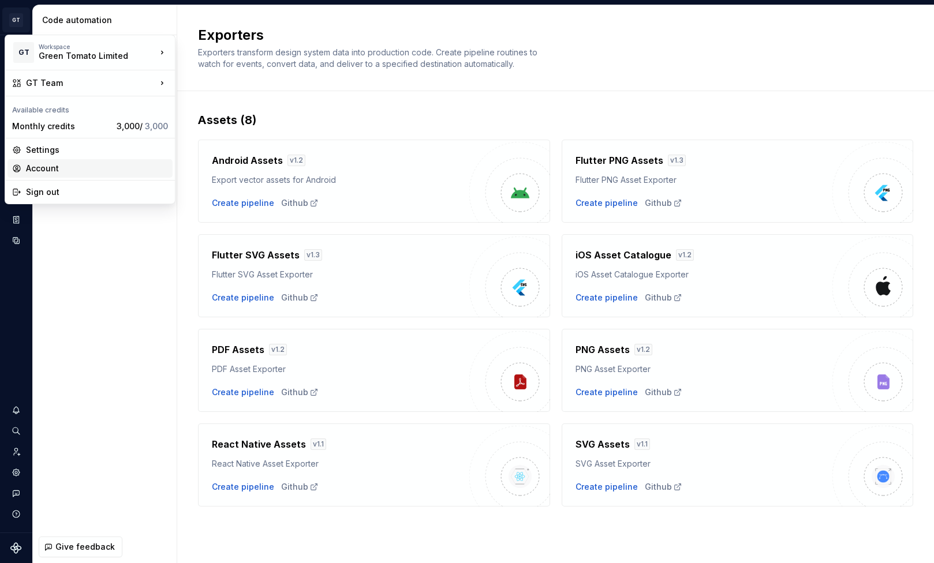
click at [50, 169] on div "Account" at bounding box center [97, 169] width 142 height 12
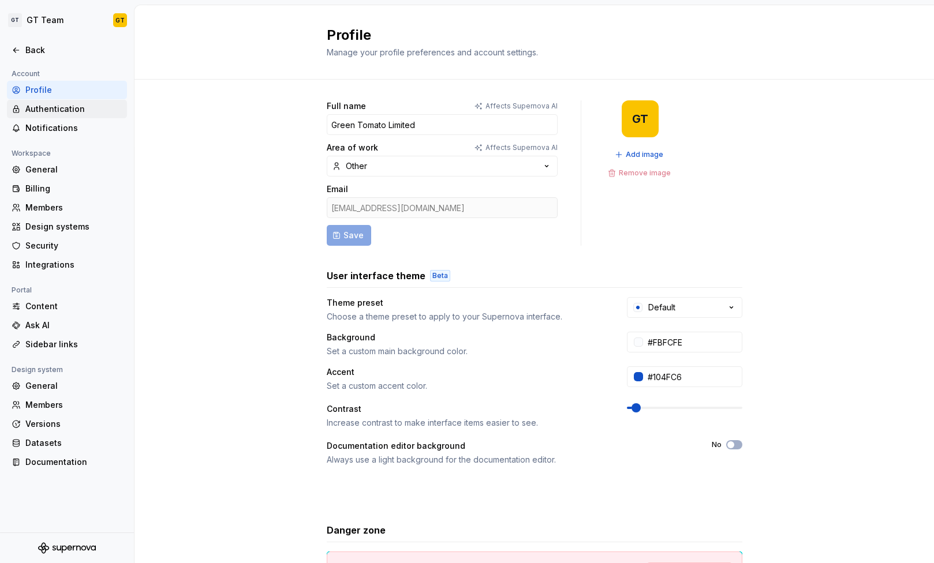
click at [70, 105] on div "Authentication" at bounding box center [73, 109] width 97 height 12
click at [65, 129] on div "Notifications" at bounding box center [73, 128] width 97 height 12
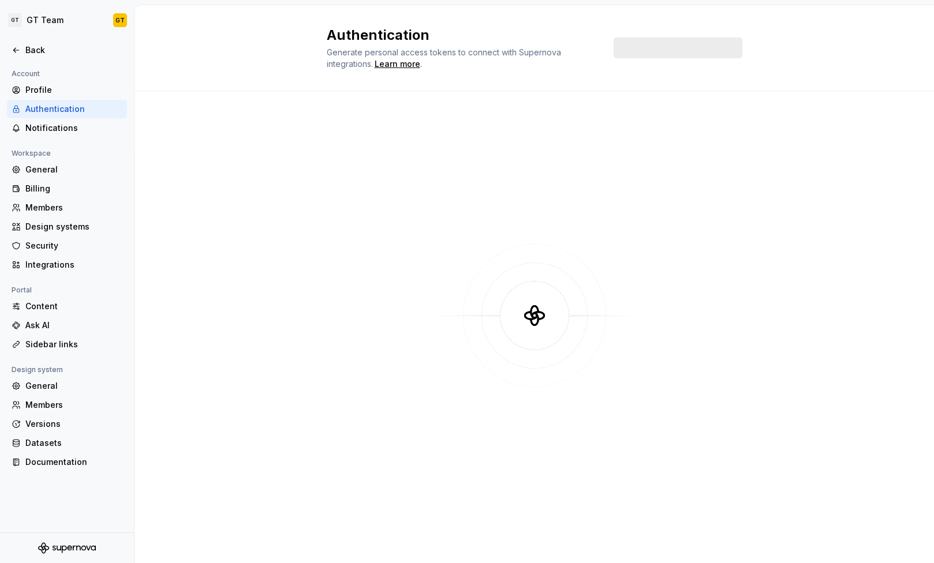
click at [64, 139] on div "Account Profile Authentication Notifications Workspace General Billing Members …" at bounding box center [67, 273] width 134 height 412
click at [60, 191] on div "Billing" at bounding box center [73, 189] width 97 height 12
click at [70, 168] on div "General" at bounding box center [73, 170] width 97 height 12
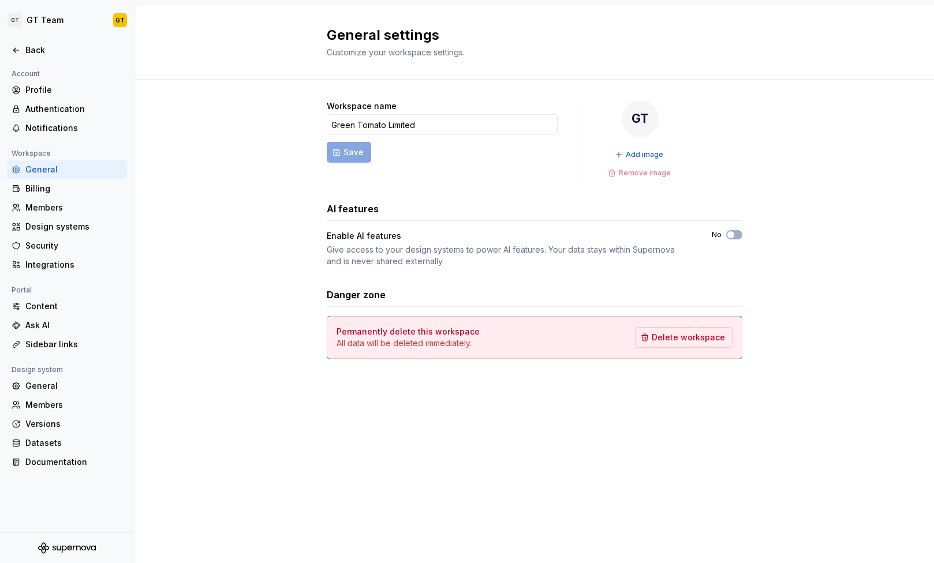
click at [70, 168] on div "General" at bounding box center [73, 170] width 97 height 12
click at [61, 190] on div "Billing" at bounding box center [73, 189] width 97 height 12
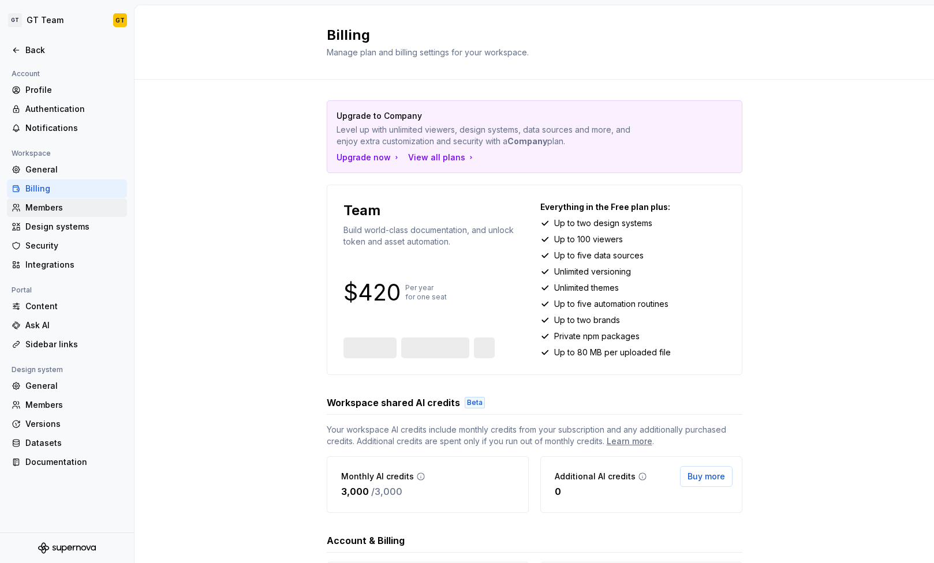
click at [61, 207] on div "Members" at bounding box center [73, 208] width 97 height 12
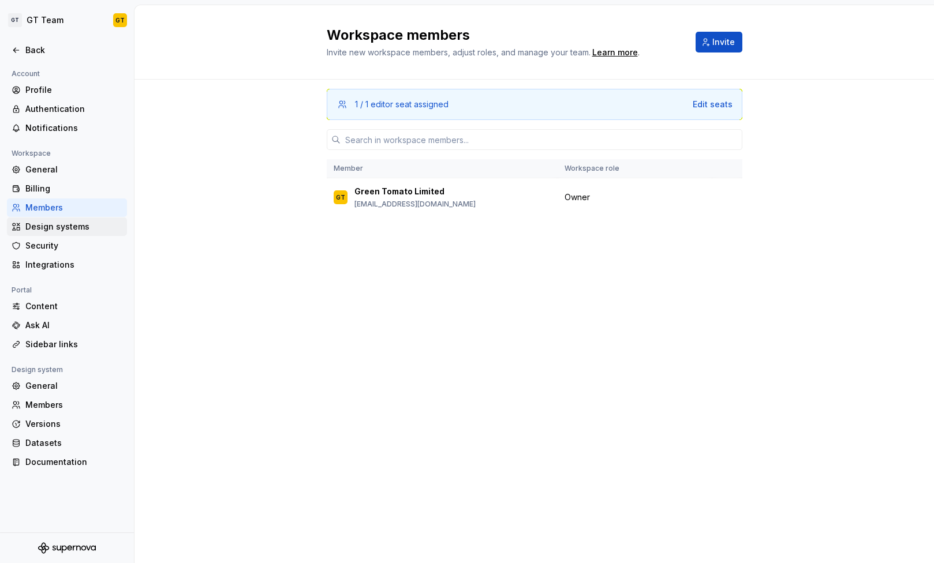
click at [60, 235] on div "Design systems" at bounding box center [67, 227] width 120 height 18
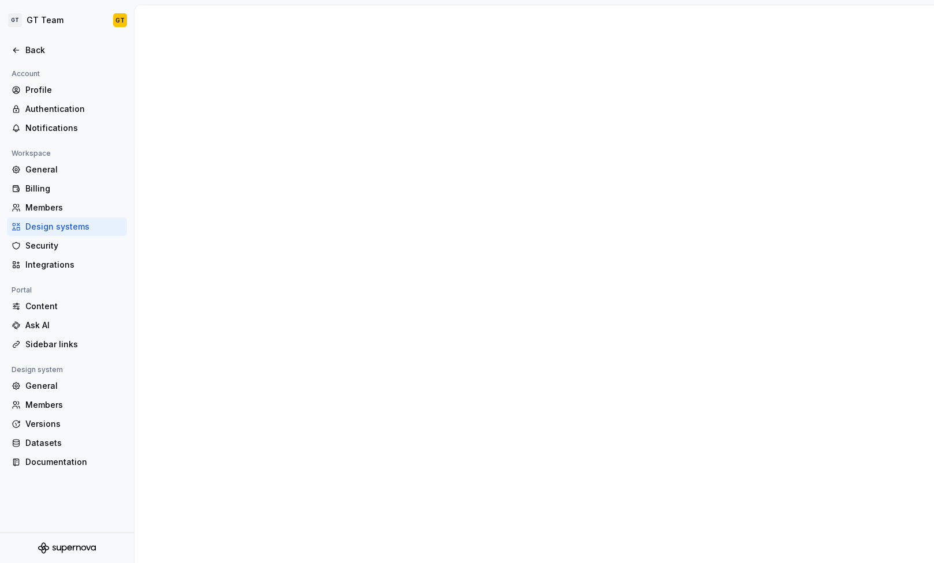
click at [69, 233] on div "Design systems" at bounding box center [67, 227] width 120 height 18
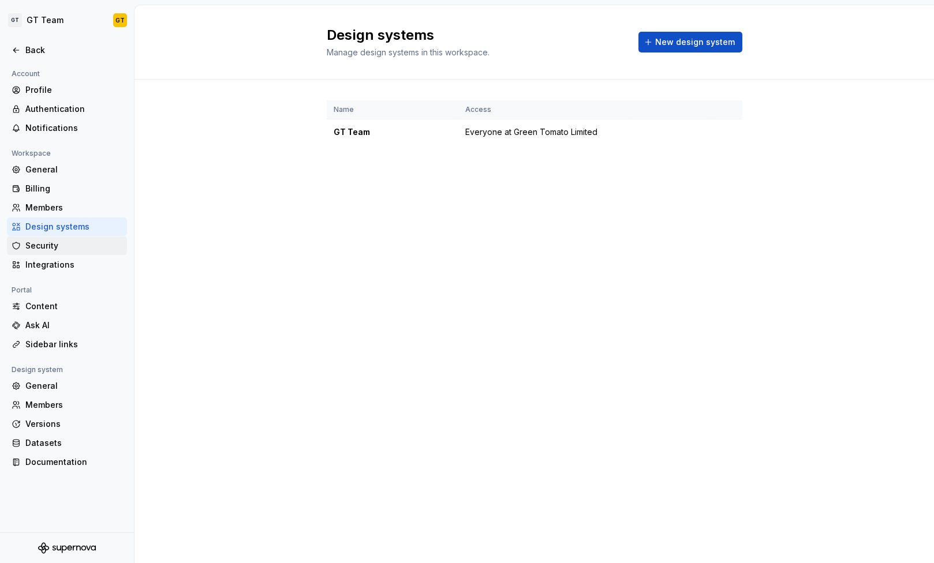
click at [67, 244] on div "Security" at bounding box center [73, 246] width 97 height 12
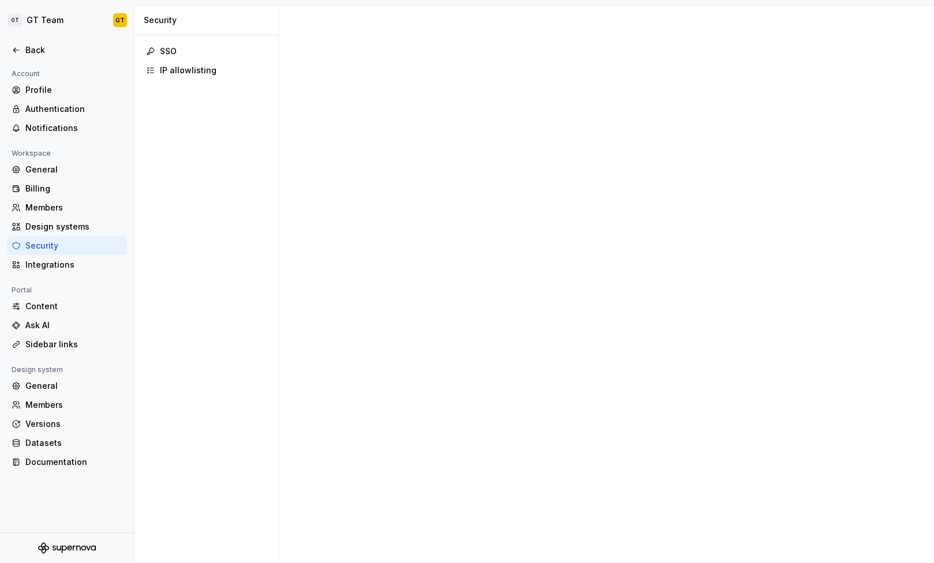
click at [69, 249] on div "Security" at bounding box center [73, 246] width 97 height 12
click at [67, 265] on div "Integrations" at bounding box center [73, 265] width 97 height 12
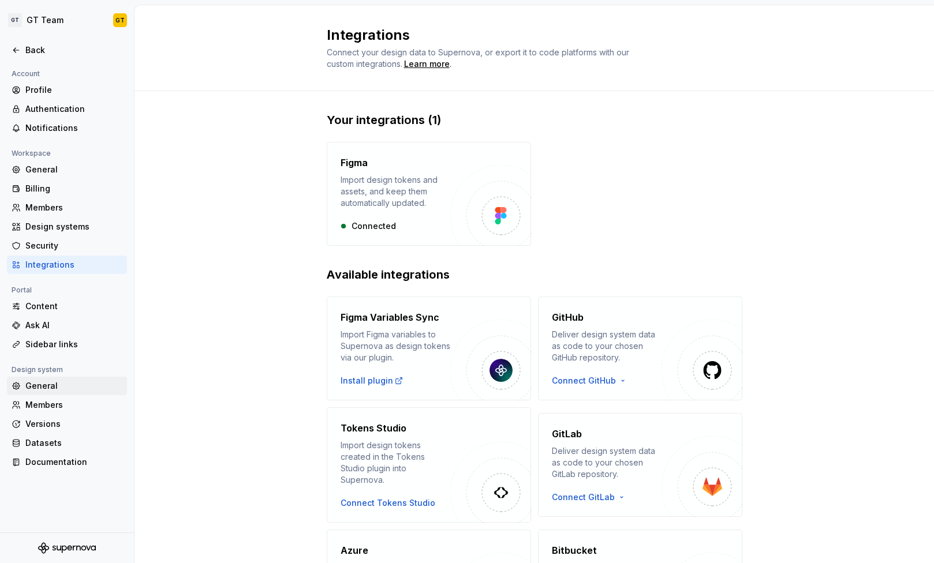
click at [68, 386] on div "General" at bounding box center [73, 386] width 97 height 12
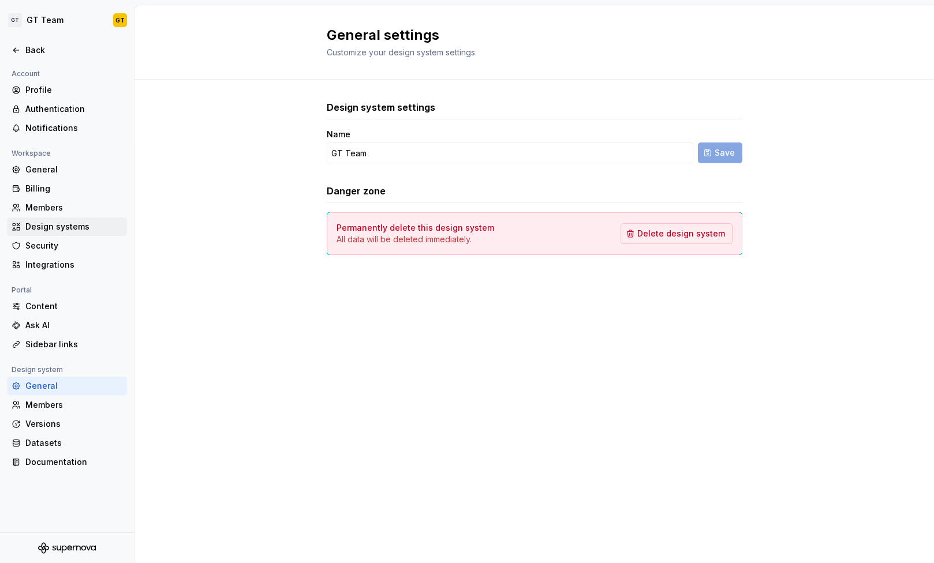
click at [80, 235] on div "Design systems" at bounding box center [67, 227] width 120 height 18
click at [73, 249] on div "Security" at bounding box center [73, 246] width 97 height 12
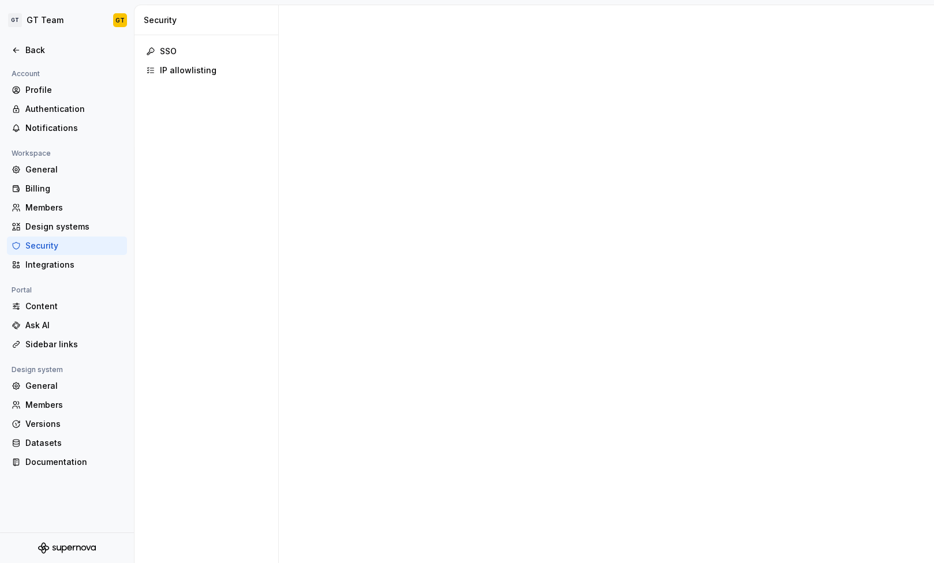
click at [73, 249] on div "Security" at bounding box center [73, 246] width 97 height 12
click at [210, 71] on div "IP allowlisting" at bounding box center [213, 71] width 107 height 12
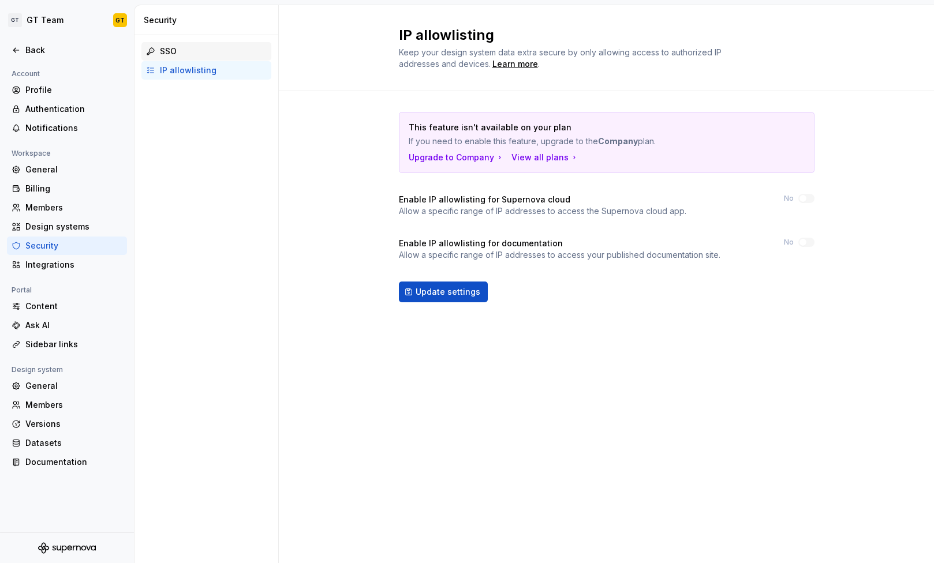
click at [189, 47] on div "SSO" at bounding box center [213, 52] width 107 height 12
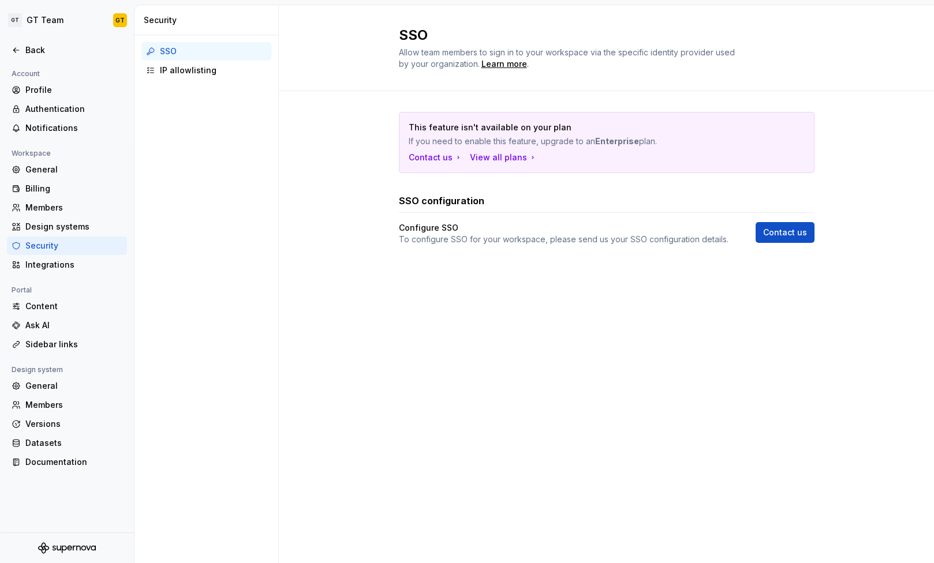
click at [189, 47] on div "SSO" at bounding box center [213, 52] width 107 height 12
click at [223, 68] on div "IP allowlisting" at bounding box center [213, 71] width 107 height 12
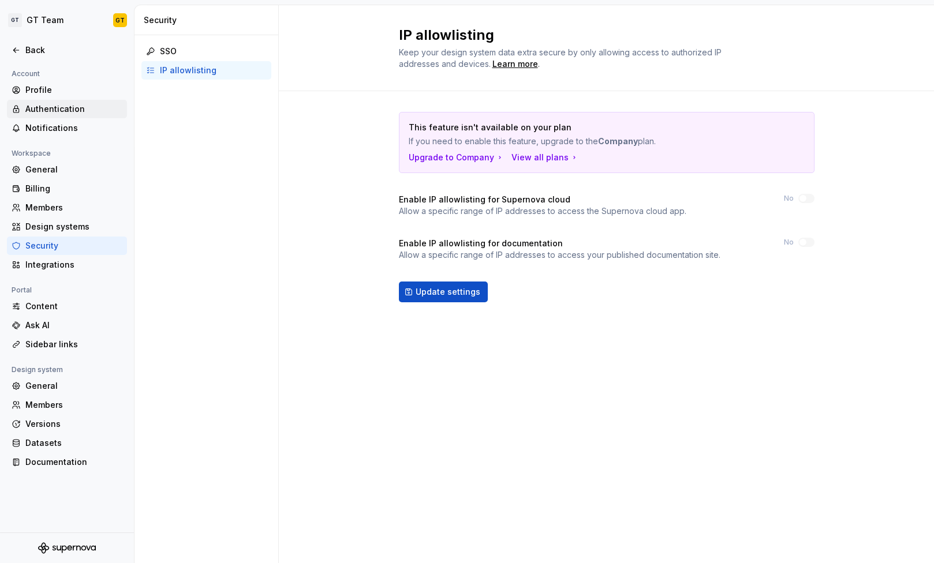
click at [59, 114] on div "Authentication" at bounding box center [73, 109] width 97 height 12
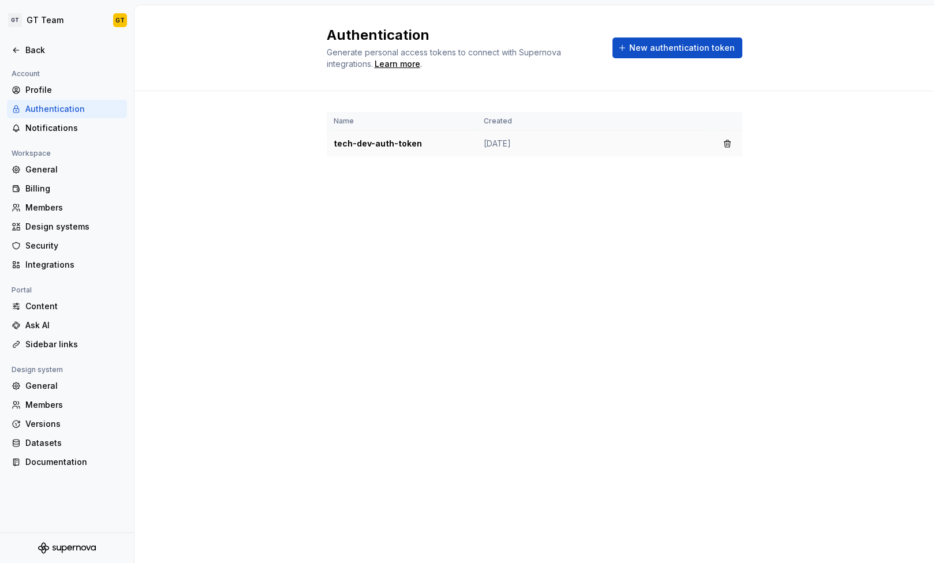
click at [419, 147] on td "tech-dev-auth-token" at bounding box center [402, 144] width 150 height 26
click at [530, 151] on td "[DATE]" at bounding box center [595, 144] width 236 height 26
click at [397, 146] on td "tech-dev-auth-token" at bounding box center [402, 144] width 150 height 26
drag, startPoint x: 427, startPoint y: 143, endPoint x: 338, endPoint y: 141, distance: 88.9
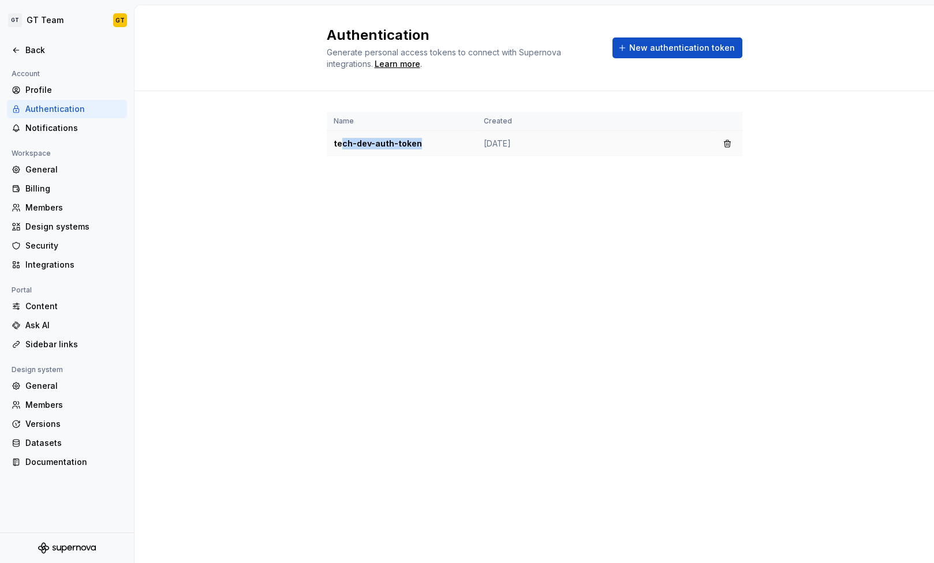
click at [338, 141] on td "tech-dev-auth-token" at bounding box center [402, 144] width 150 height 26
click at [379, 140] on td "tech-dev-auth-token" at bounding box center [402, 144] width 150 height 26
click at [346, 122] on th "Name" at bounding box center [402, 121] width 150 height 19
click at [331, 143] on td "tech-dev-auth-token" at bounding box center [402, 144] width 150 height 26
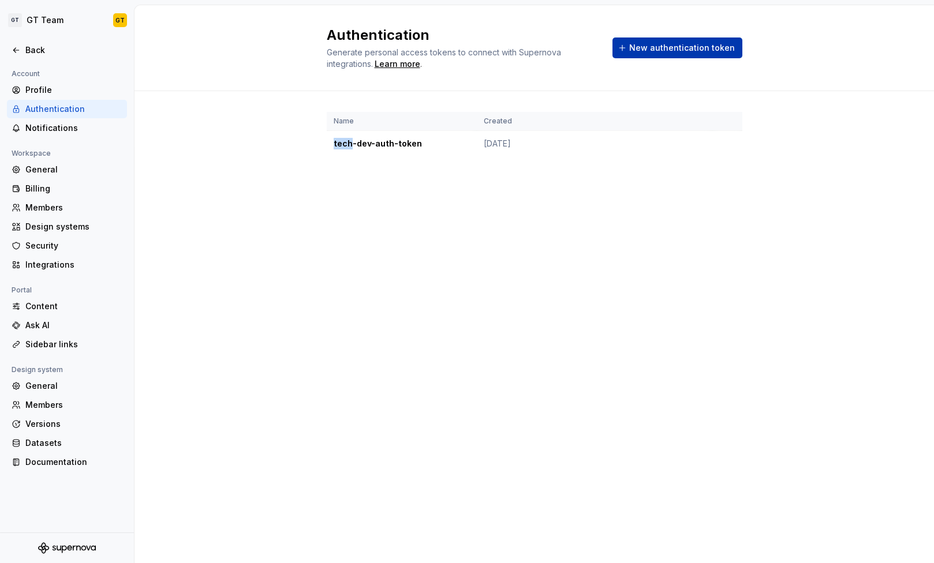
click at [710, 49] on span "New authentication token" at bounding box center [682, 48] width 106 height 12
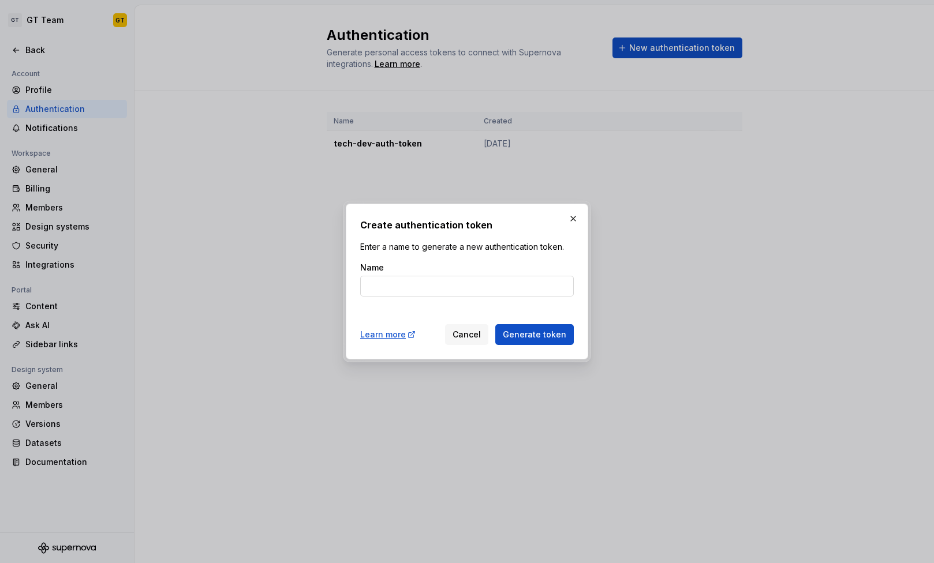
click at [476, 278] on input "Name" at bounding box center [467, 286] width 214 height 21
click at [476, 277] on input "Name" at bounding box center [467, 286] width 214 height 21
click at [475, 283] on input "Name" at bounding box center [467, 286] width 214 height 21
click at [580, 215] on button "button" at bounding box center [573, 219] width 16 height 16
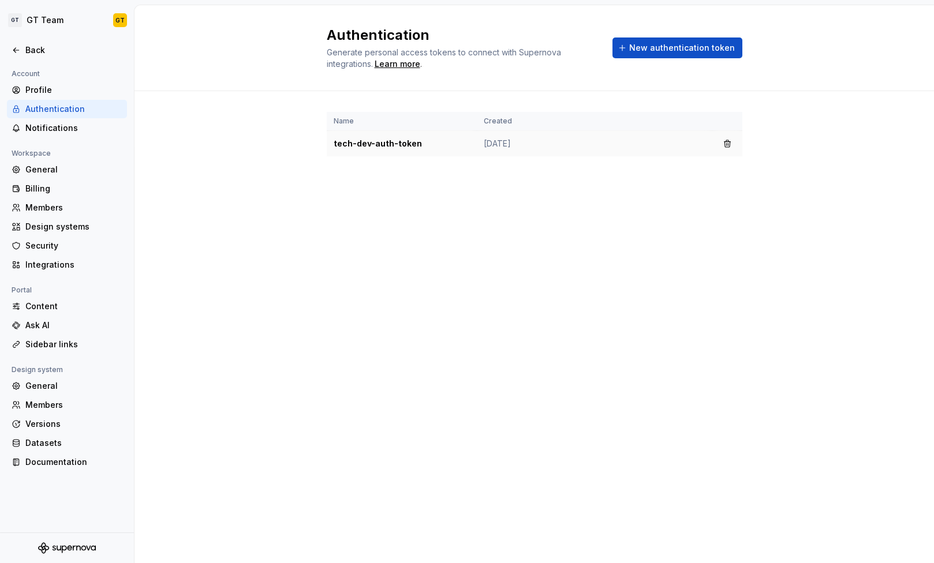
click at [394, 152] on td "tech-dev-auth-token" at bounding box center [402, 144] width 150 height 26
click at [367, 144] on td "tech-dev-auth-token" at bounding box center [402, 144] width 150 height 26
click at [364, 145] on td "tech-dev-auth-token" at bounding box center [402, 144] width 150 height 26
click at [47, 92] on div "Profile" at bounding box center [73, 90] width 97 height 12
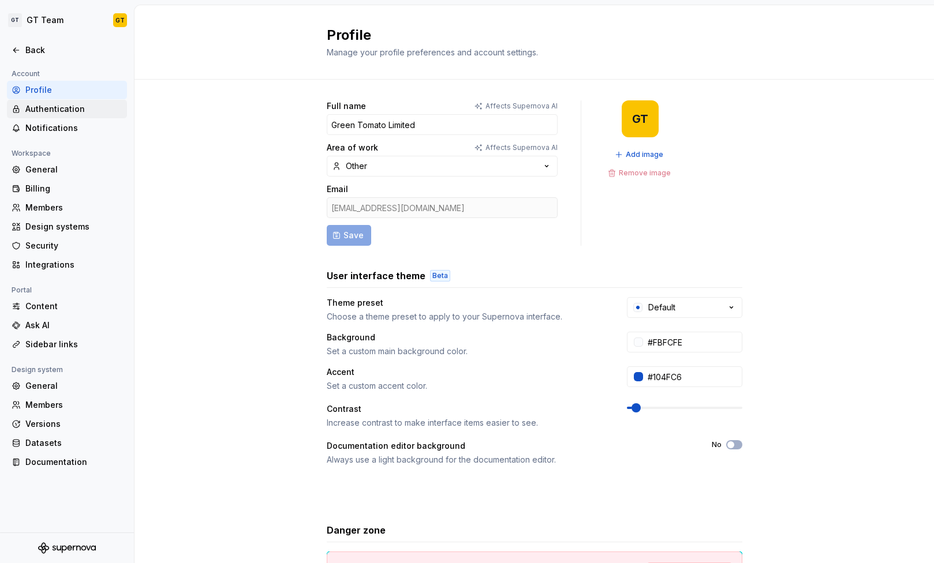
click at [103, 110] on div "Authentication" at bounding box center [73, 109] width 97 height 12
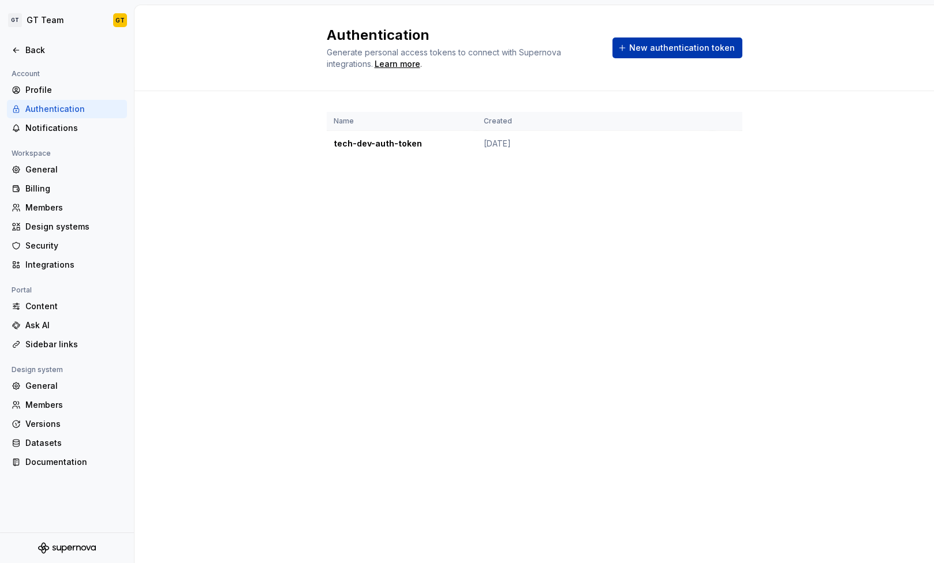
click at [667, 46] on span "New authentication token" at bounding box center [682, 48] width 106 height 12
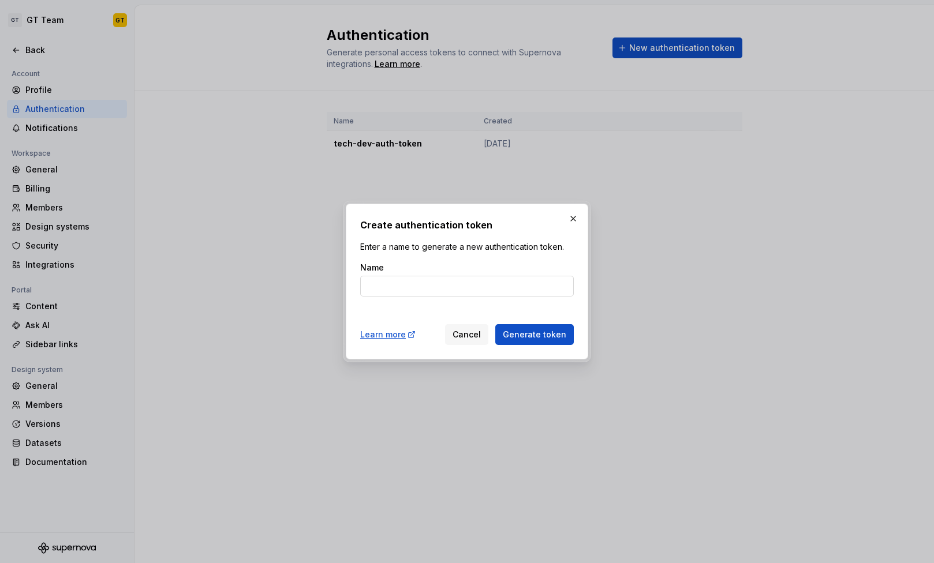
click at [475, 289] on input "Name" at bounding box center [467, 286] width 214 height 21
type input "tech-dev-auth-token-react"
click at [538, 339] on span "Generate token" at bounding box center [534, 335] width 63 height 12
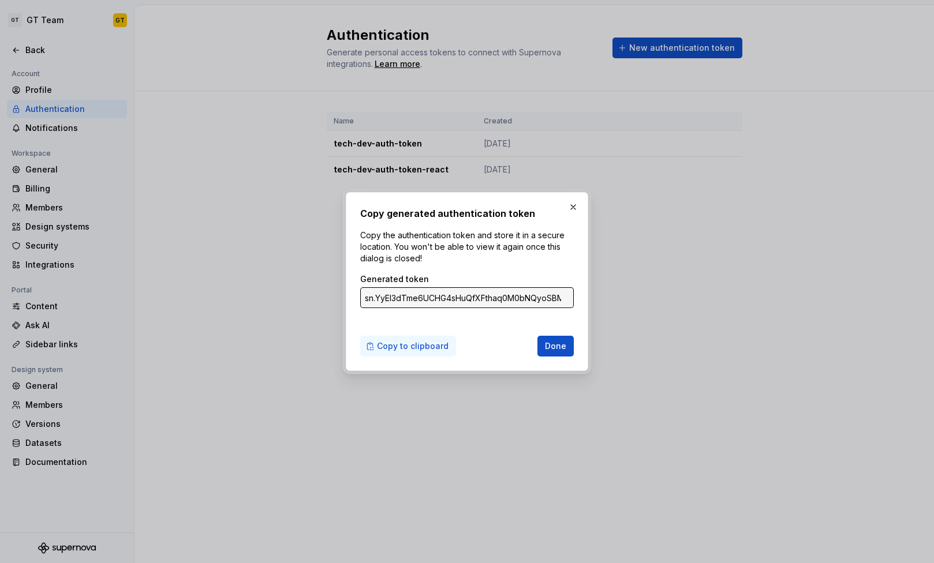
click at [417, 342] on span "Copy to clipboard" at bounding box center [413, 347] width 72 height 12
click at [573, 206] on button "button" at bounding box center [573, 207] width 16 height 16
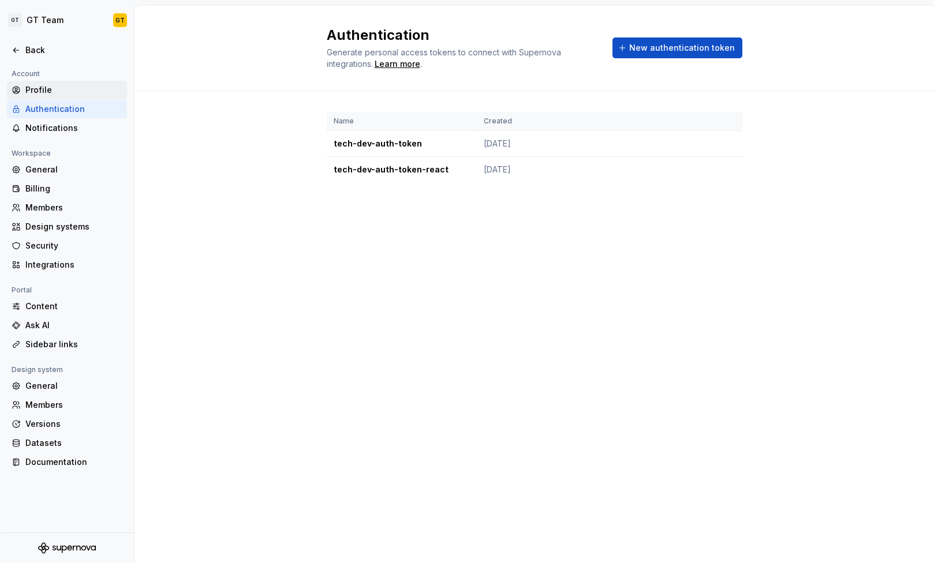
click at [64, 91] on div "Profile" at bounding box center [73, 90] width 97 height 12
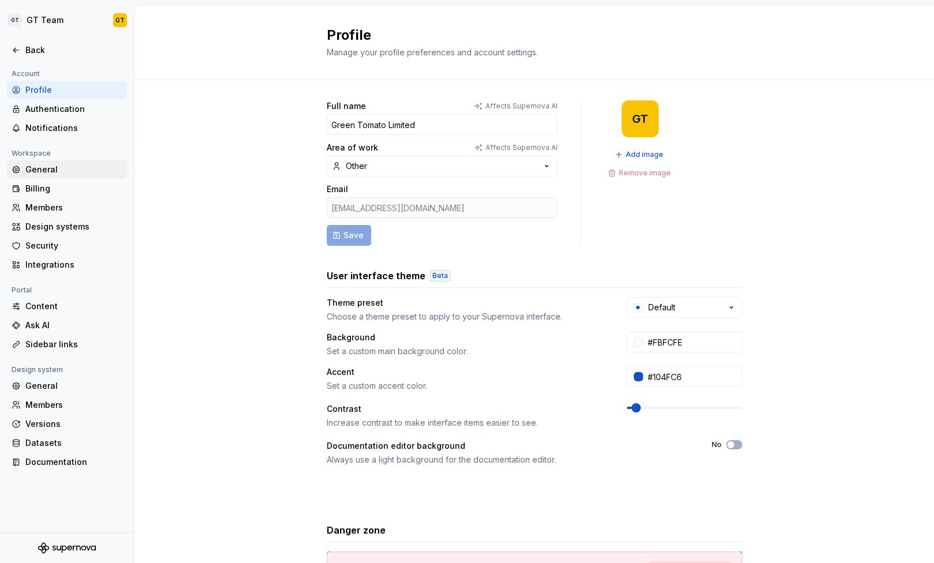
click at [54, 170] on div "General" at bounding box center [73, 170] width 97 height 12
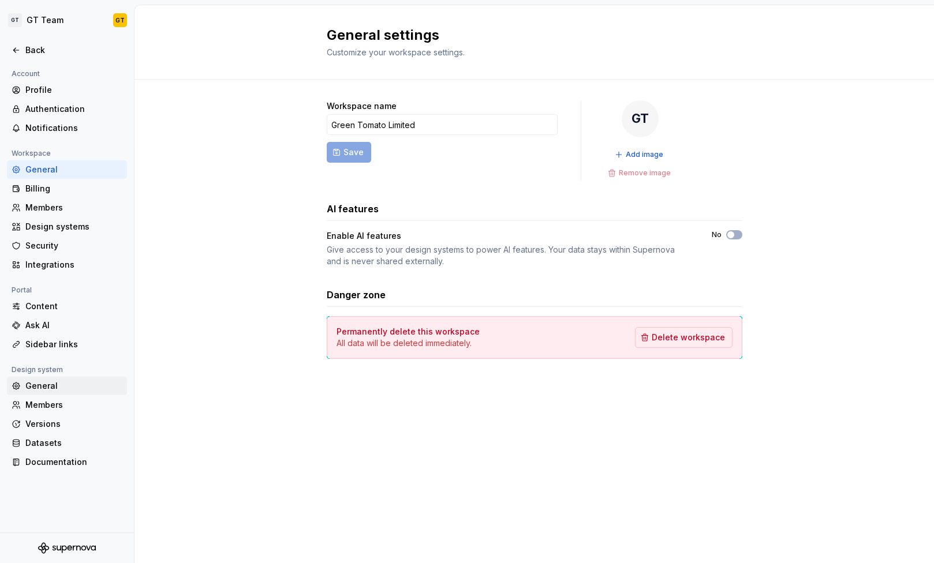
click at [47, 388] on div "General" at bounding box center [73, 386] width 97 height 12
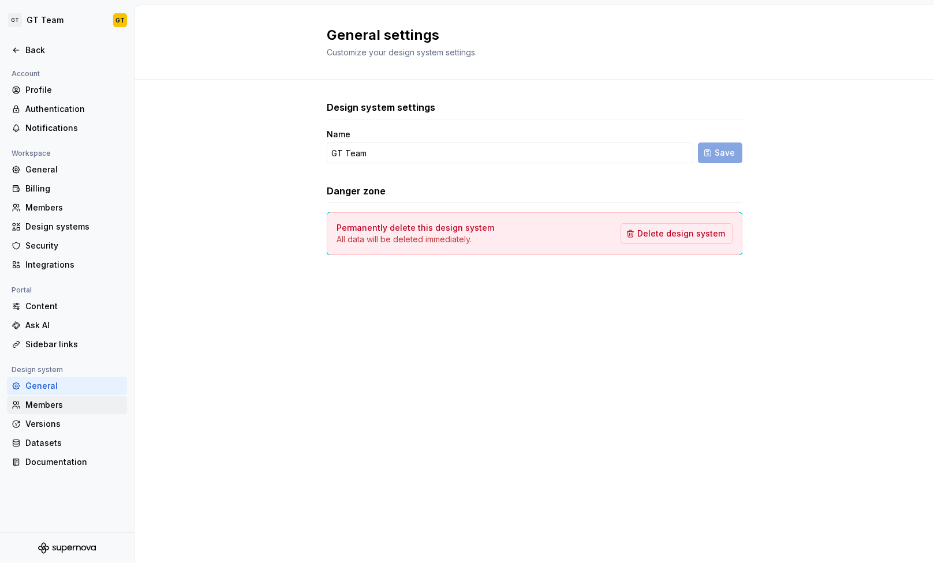
click at [82, 413] on div "Members" at bounding box center [67, 405] width 120 height 18
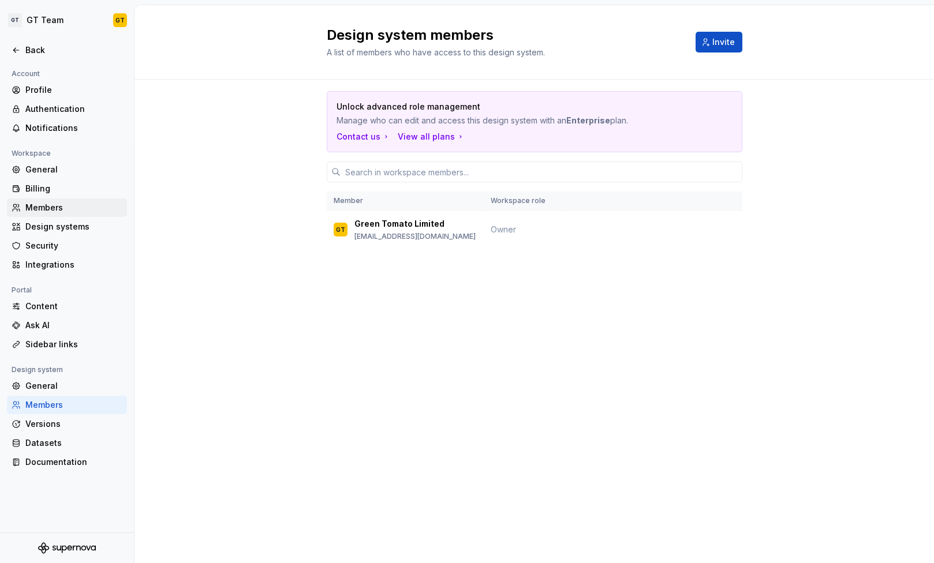
click at [73, 207] on div "Members" at bounding box center [73, 208] width 97 height 12
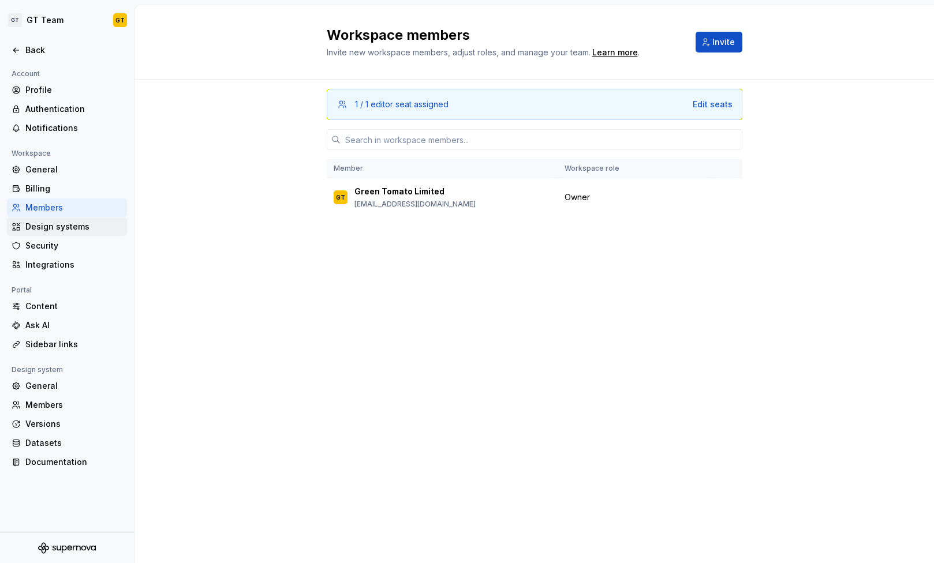
click at [66, 233] on div "Design systems" at bounding box center [67, 227] width 120 height 18
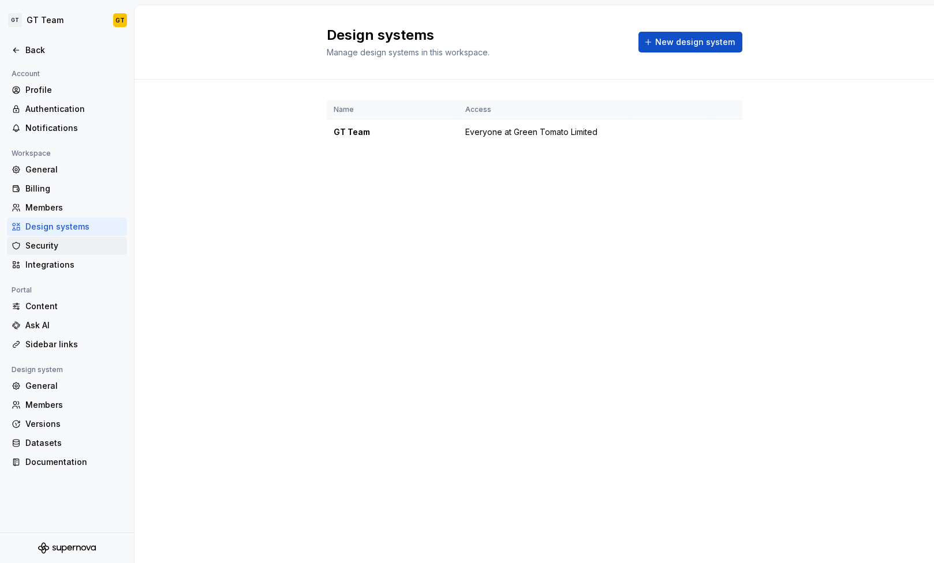
click at [65, 243] on div "Security" at bounding box center [73, 246] width 97 height 12
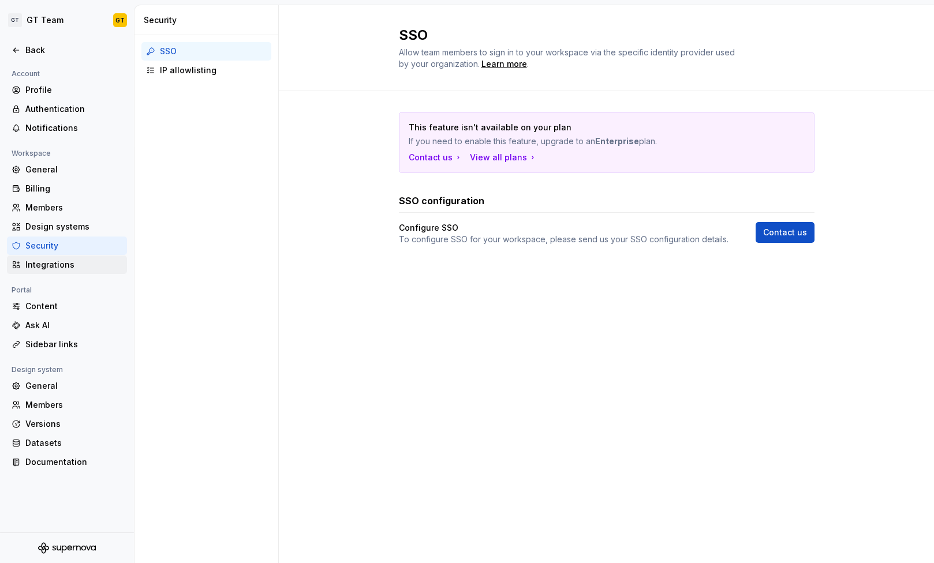
click at [61, 256] on div "Integrations" at bounding box center [67, 265] width 120 height 18
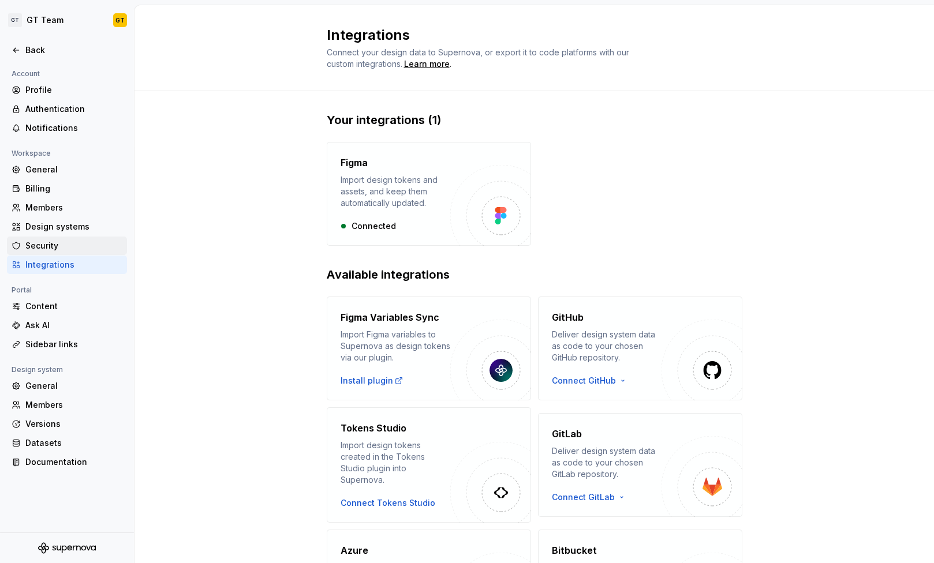
click at [65, 244] on div "Security" at bounding box center [73, 246] width 97 height 12
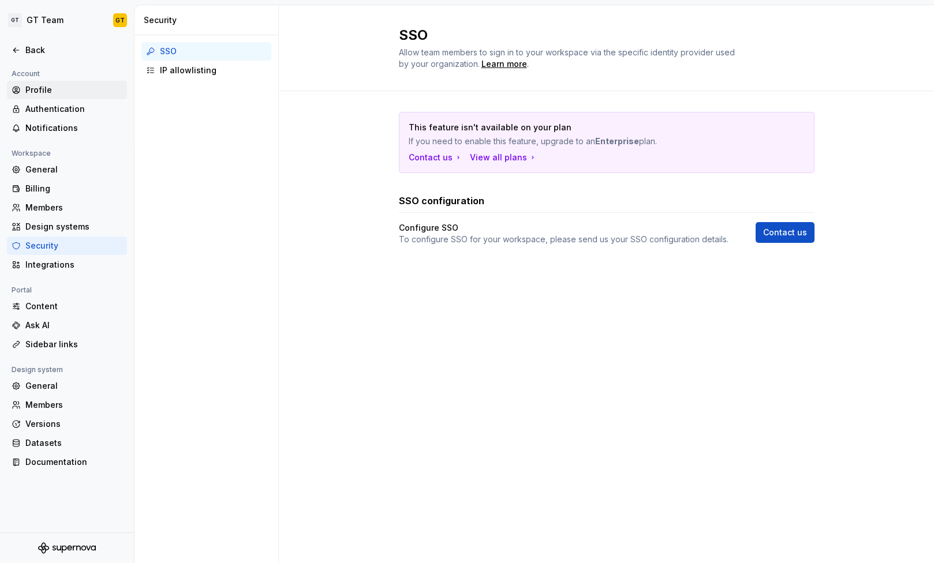
click at [58, 91] on div "Profile" at bounding box center [73, 90] width 97 height 12
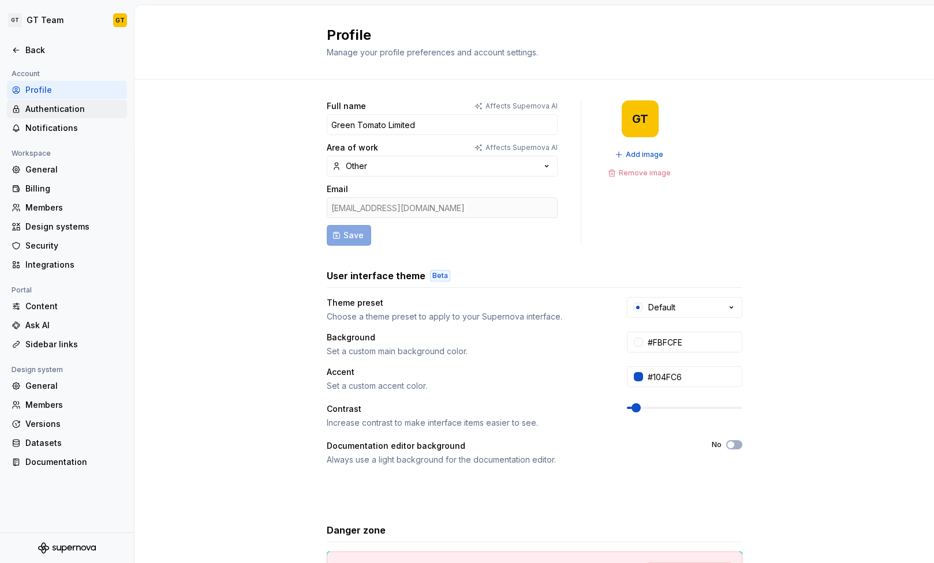
click at [81, 109] on div "Authentication" at bounding box center [73, 109] width 97 height 12
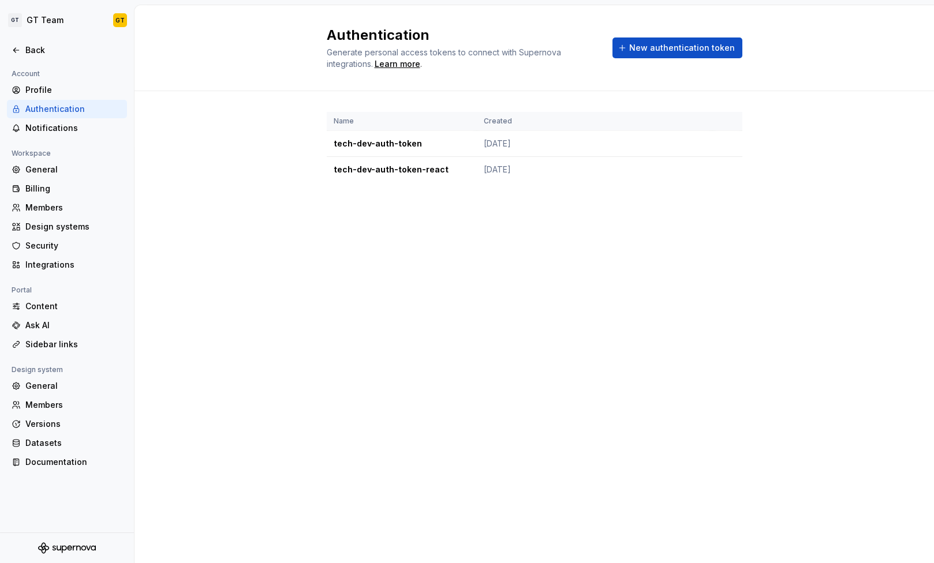
click at [383, 207] on div "Name Created tech-dev-auth-token [DATE] tech-dev-auth-token-react [DATE]" at bounding box center [535, 158] width 416 height 135
click at [61, 85] on div "Profile" at bounding box center [73, 90] width 97 height 12
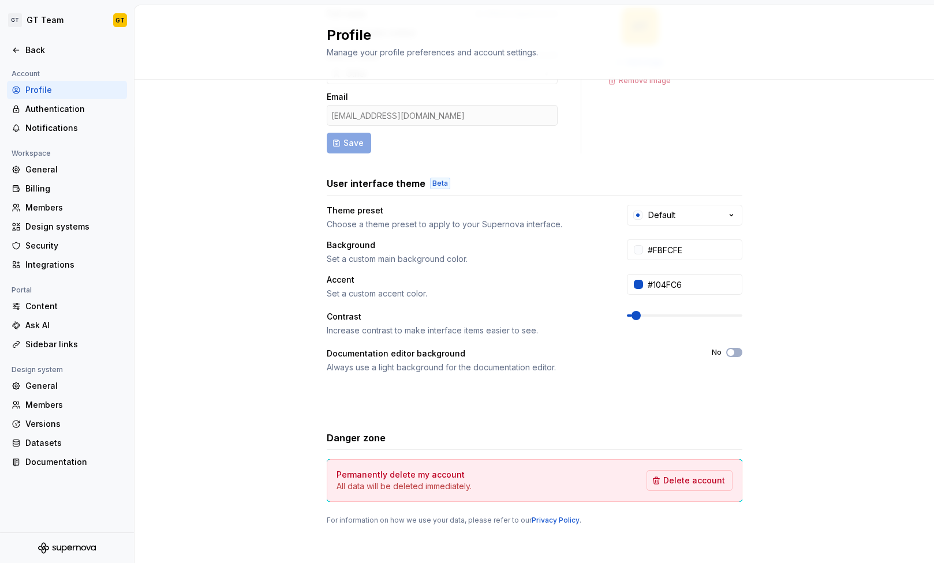
scroll to position [98, 0]
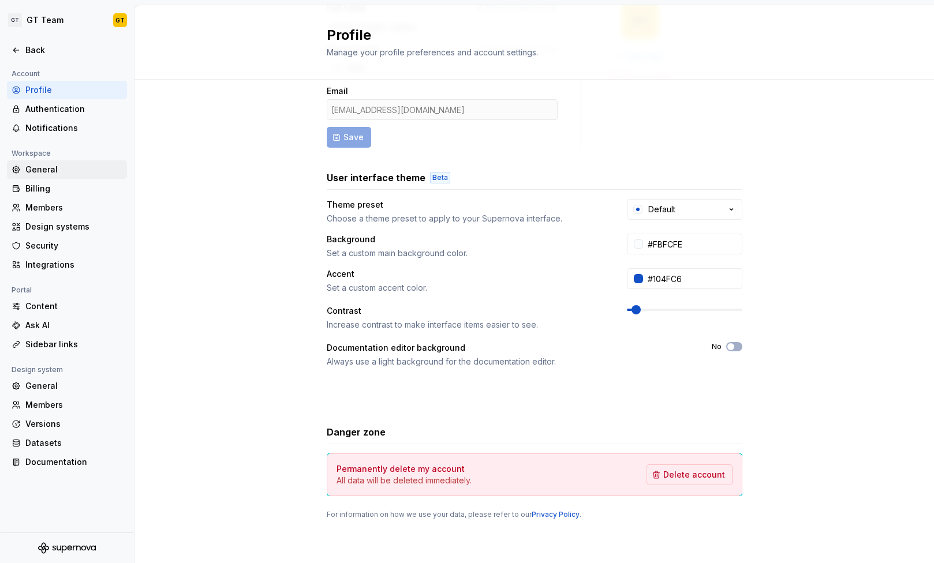
click at [38, 169] on div "General" at bounding box center [73, 170] width 97 height 12
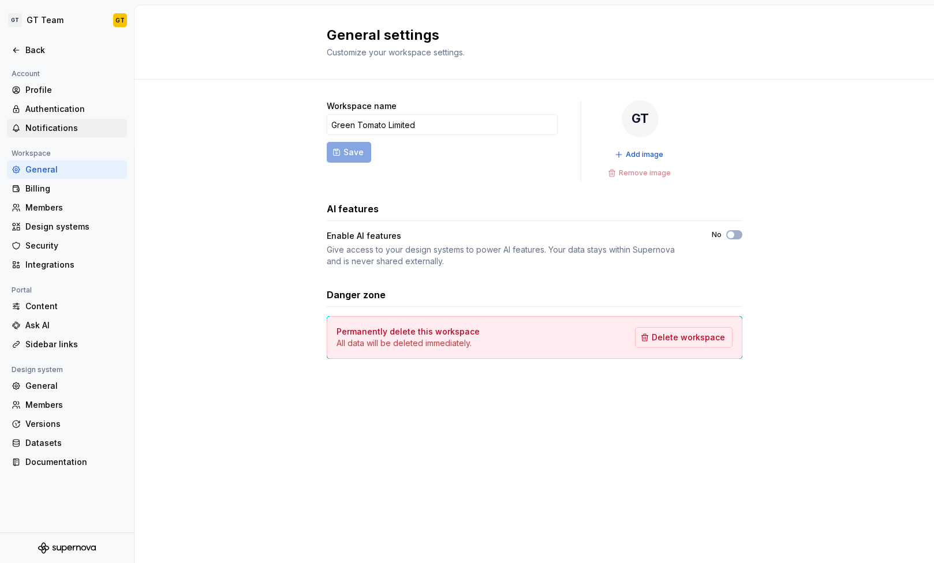
click at [66, 128] on div "Notifications" at bounding box center [73, 128] width 97 height 12
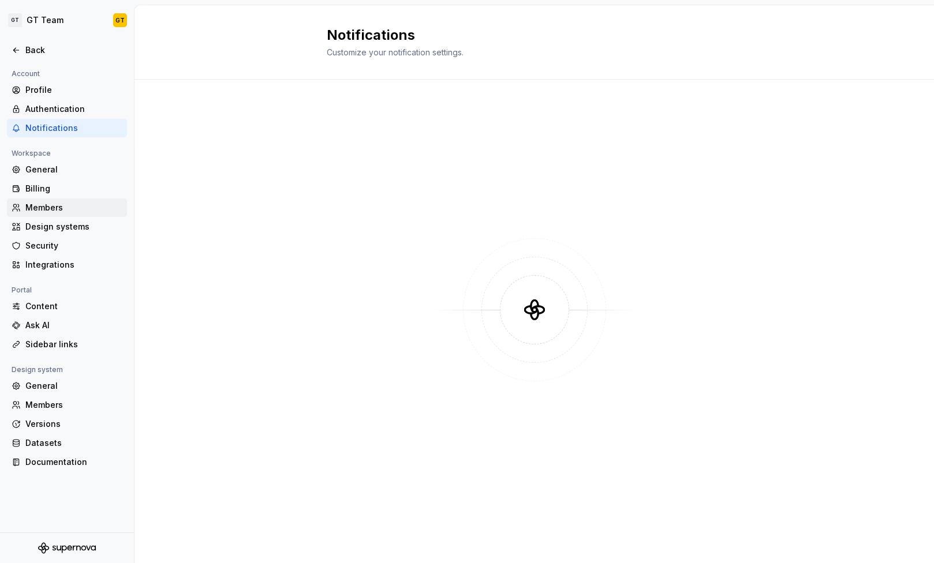
click at [65, 203] on div "Members" at bounding box center [73, 208] width 97 height 12
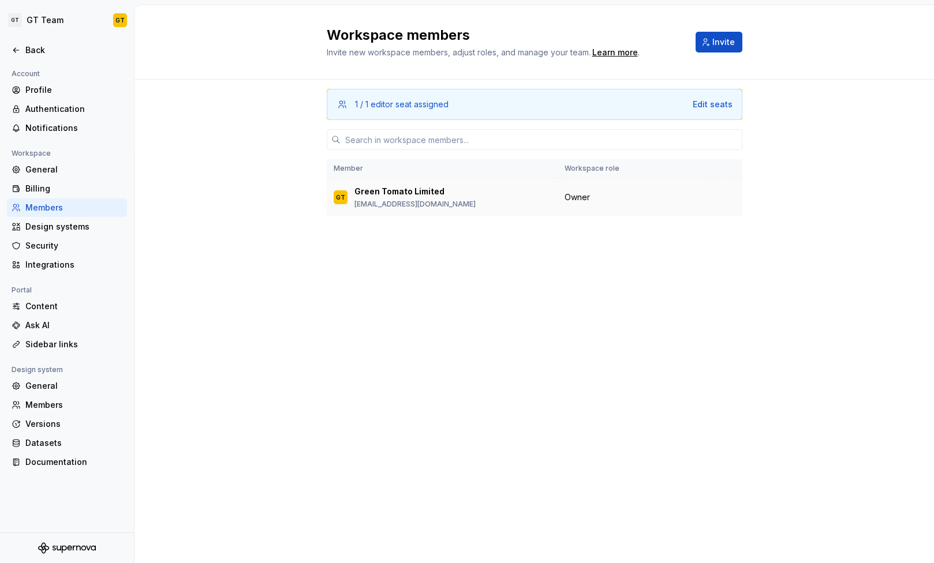
click at [399, 208] on p "[EMAIL_ADDRESS][DOMAIN_NAME]" at bounding box center [414, 204] width 121 height 9
click at [376, 183] on td "GT Green Tomato Limited [EMAIL_ADDRESS][DOMAIN_NAME]" at bounding box center [442, 197] width 231 height 39
click at [44, 231] on div "Design systems" at bounding box center [73, 227] width 97 height 12
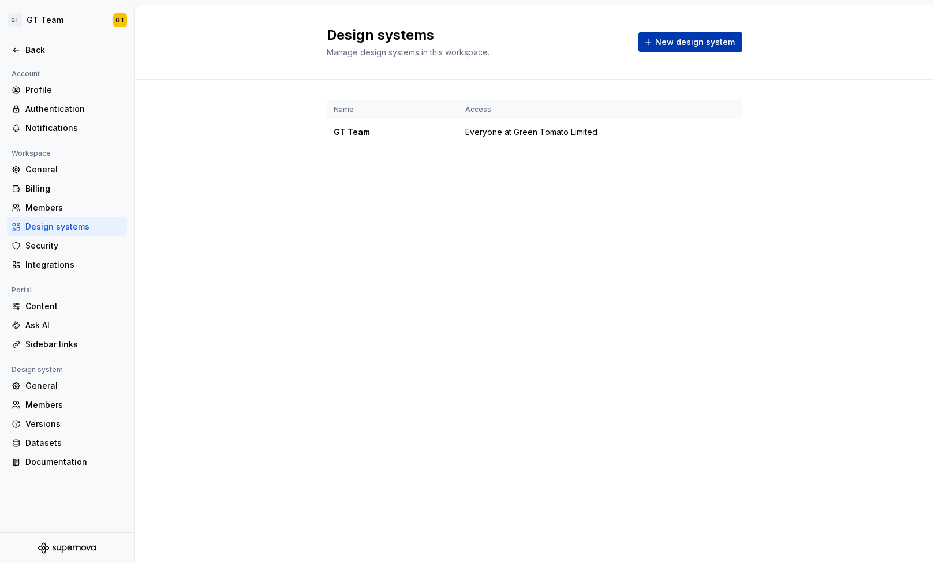
click at [682, 43] on span "New design system" at bounding box center [695, 42] width 80 height 12
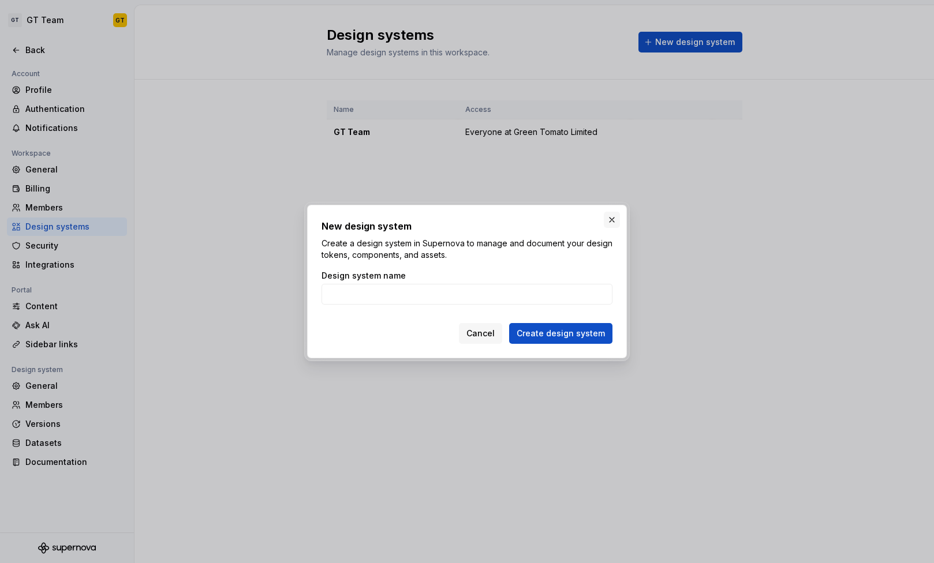
click at [614, 215] on button "button" at bounding box center [612, 220] width 16 height 16
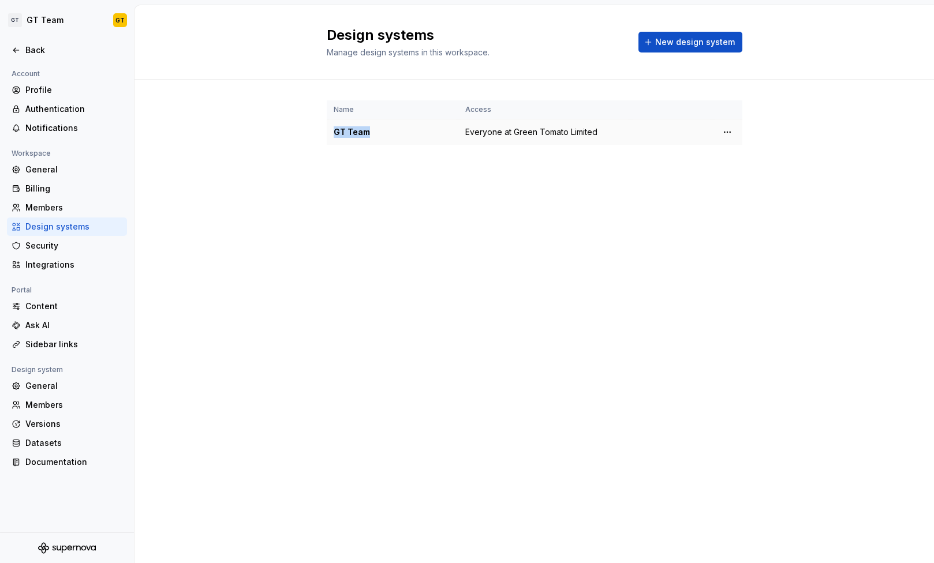
drag, startPoint x: 379, startPoint y: 129, endPoint x: 328, endPoint y: 130, distance: 50.2
click at [328, 130] on td "GT Team" at bounding box center [393, 132] width 132 height 26
copy div "GT Team"
click at [47, 249] on div "Security" at bounding box center [73, 246] width 97 height 12
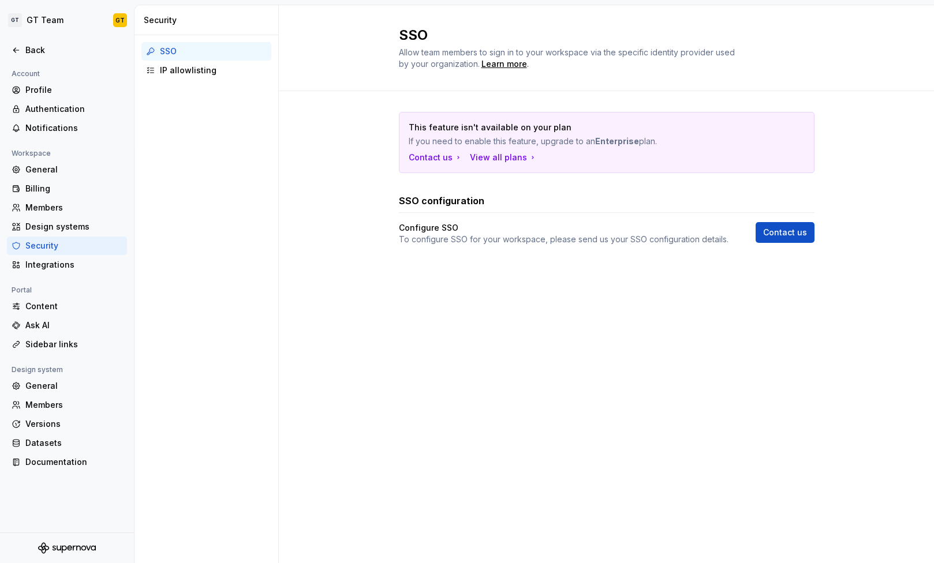
click at [53, 240] on div "Security" at bounding box center [67, 246] width 120 height 18
click at [67, 218] on div "Design systems" at bounding box center [67, 227] width 120 height 18
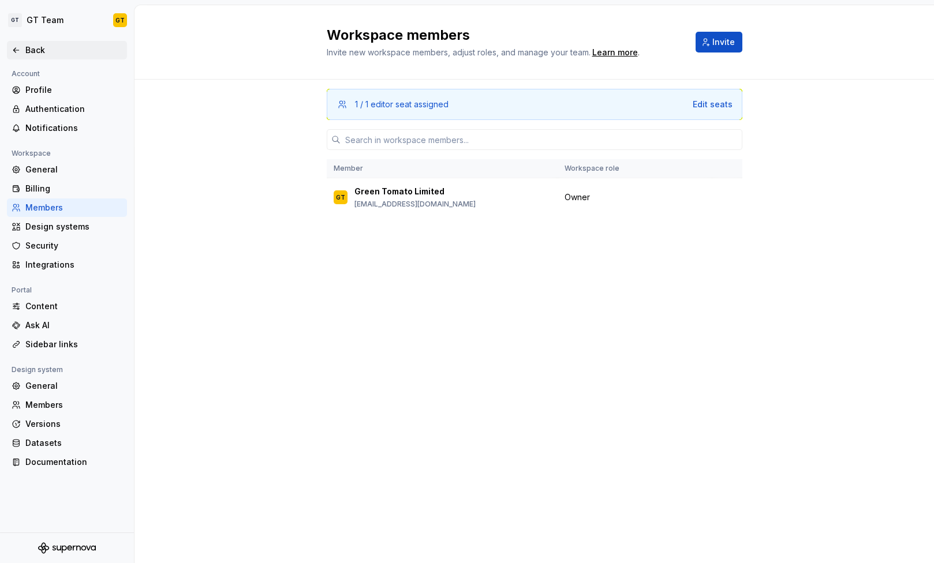
click at [21, 51] on div "Back" at bounding box center [67, 50] width 111 height 12
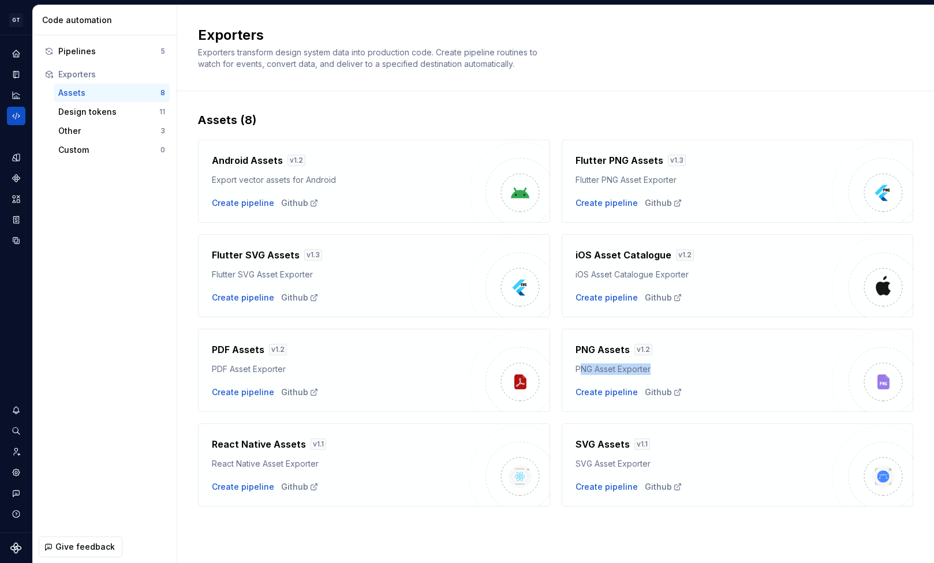
drag, startPoint x: 580, startPoint y: 368, endPoint x: 651, endPoint y: 367, distance: 71.6
click at [651, 367] on div "PNG Asset Exporter" at bounding box center [703, 370] width 257 height 12
drag, startPoint x: 709, startPoint y: 347, endPoint x: 707, endPoint y: 388, distance: 41.6
click at [707, 388] on div "PNG Assets v 1.2 PNG Asset Exporter Create pipeline Github" at bounding box center [703, 370] width 257 height 55
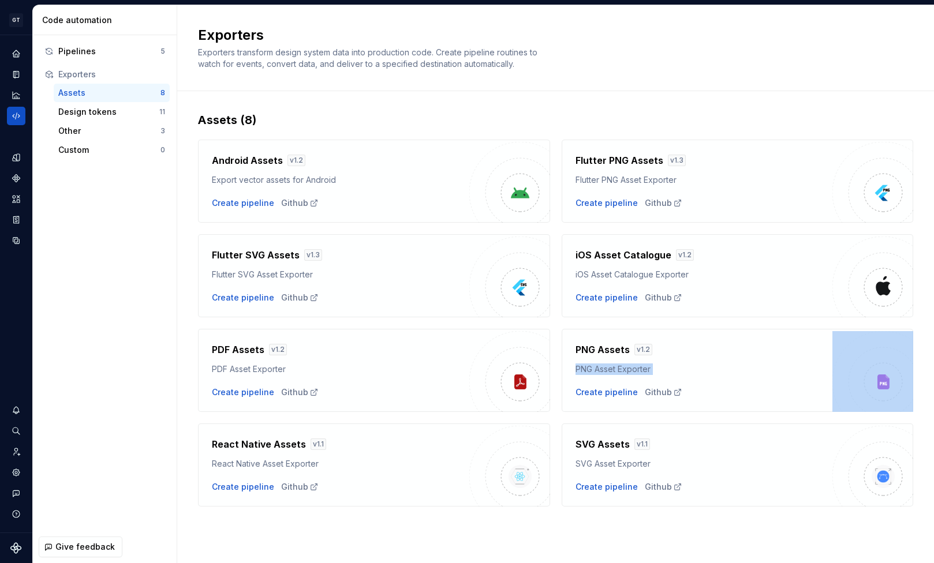
click at [707, 388] on div "Create pipeline Github" at bounding box center [703, 393] width 257 height 12
drag, startPoint x: 690, startPoint y: 350, endPoint x: 690, endPoint y: 381, distance: 30.6
click at [690, 381] on div "PNG Assets v 1.2 PNG Asset Exporter Create pipeline Github" at bounding box center [703, 370] width 257 height 55
drag, startPoint x: 680, startPoint y: 355, endPoint x: 671, endPoint y: 379, distance: 25.7
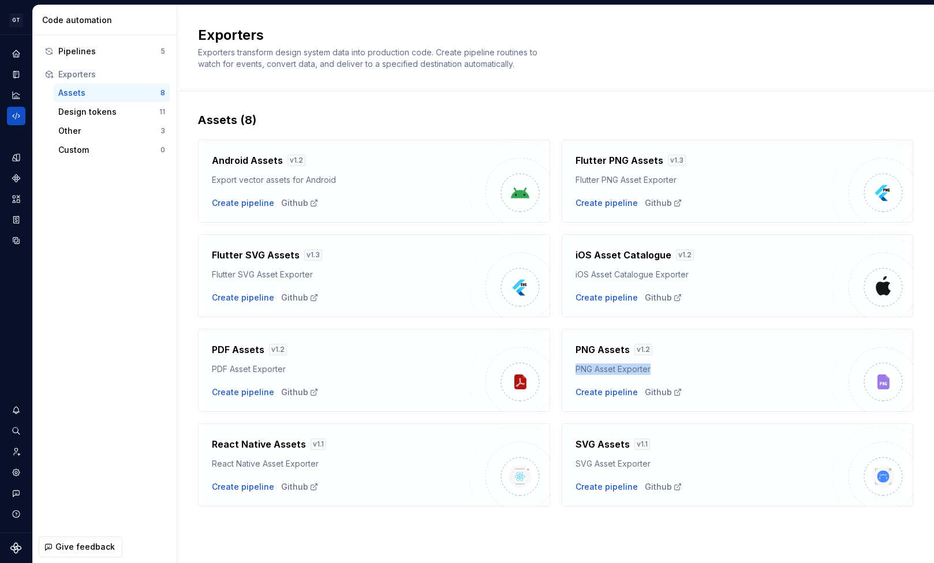
click at [671, 379] on div "PNG Assets v 1.2 PNG Asset Exporter Create pipeline Github" at bounding box center [703, 370] width 257 height 55
drag, startPoint x: 581, startPoint y: 366, endPoint x: 689, endPoint y: 364, distance: 107.4
click at [685, 364] on div "PNG Asset Exporter" at bounding box center [703, 370] width 257 height 12
click at [689, 364] on div "PNG Asset Exporter" at bounding box center [703, 370] width 257 height 12
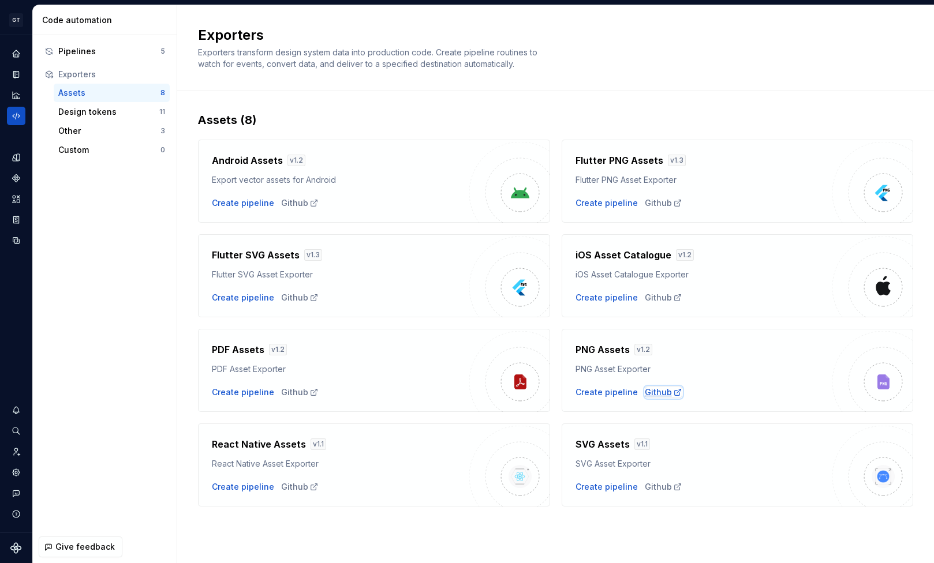
click at [655, 394] on div "Github" at bounding box center [664, 393] width 38 height 12
click at [290, 297] on div "Github" at bounding box center [300, 298] width 38 height 12
click at [283, 489] on div "Github" at bounding box center [300, 487] width 38 height 12
drag, startPoint x: 214, startPoint y: 459, endPoint x: 267, endPoint y: 459, distance: 53.1
click at [267, 459] on div "React Native Asset Exporter" at bounding box center [340, 464] width 257 height 12
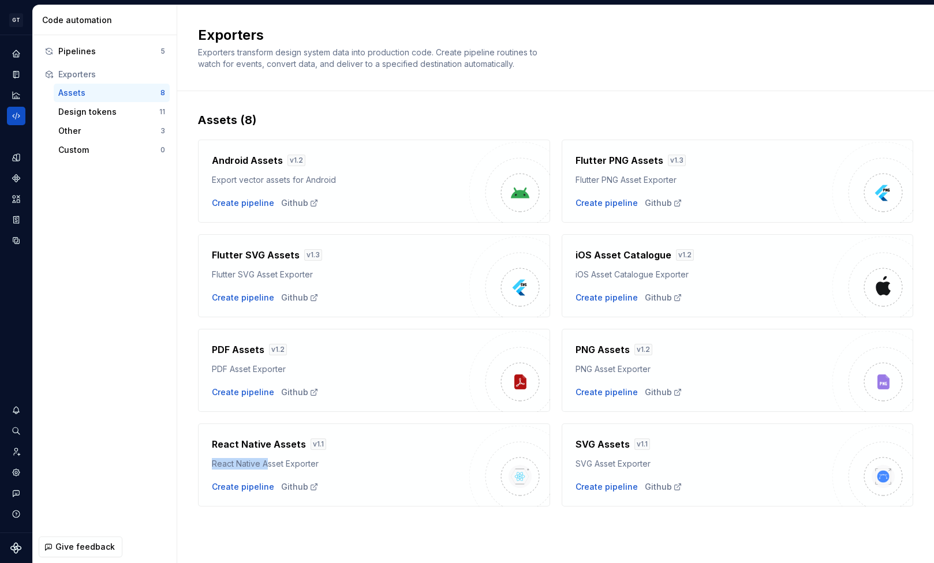
click at [267, 459] on div "React Native Asset Exporter" at bounding box center [340, 464] width 257 height 12
click at [651, 391] on div "Github" at bounding box center [664, 393] width 38 height 12
click at [609, 390] on div "Create pipeline" at bounding box center [606, 393] width 62 height 12
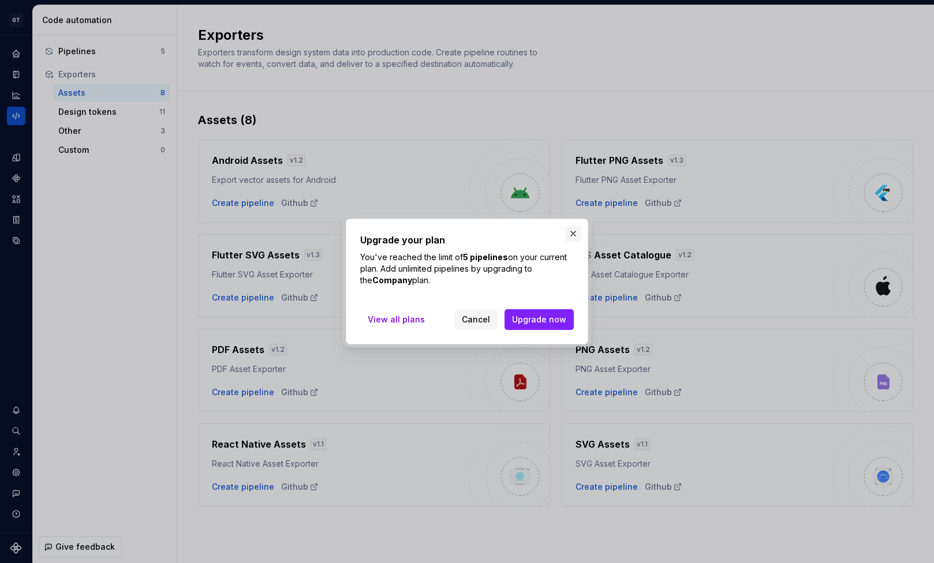
click at [569, 227] on button "button" at bounding box center [573, 234] width 16 height 16
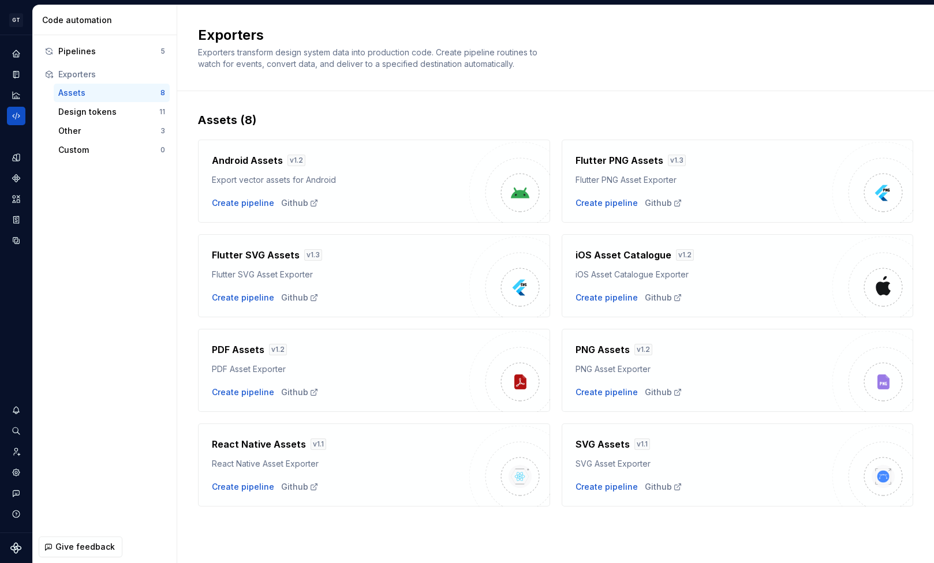
click at [758, 359] on div "PNG Assets v 1.2 PNG Asset Exporter" at bounding box center [703, 359] width 257 height 32
drag, startPoint x: 588, startPoint y: 371, endPoint x: 683, endPoint y: 371, distance: 95.2
click at [683, 371] on div "PNG Asset Exporter" at bounding box center [703, 370] width 257 height 12
drag, startPoint x: 693, startPoint y: 367, endPoint x: 569, endPoint y: 367, distance: 123.5
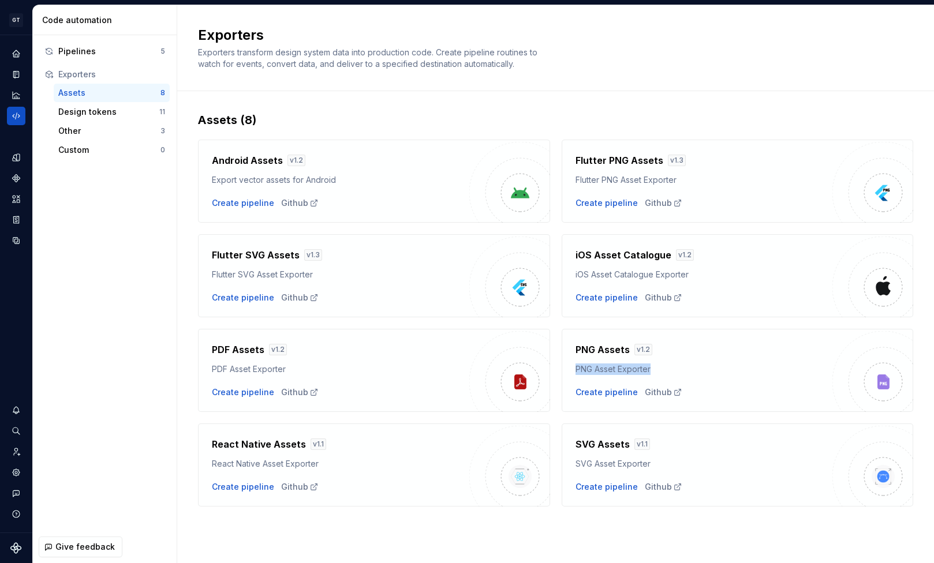
click at [569, 367] on div "PNG Assets v 1.2 PNG Asset Exporter Create pipeline Github" at bounding box center [738, 370] width 352 height 83
copy div "PNG Asset Exporter"
